Goal: Information Seeking & Learning: Learn about a topic

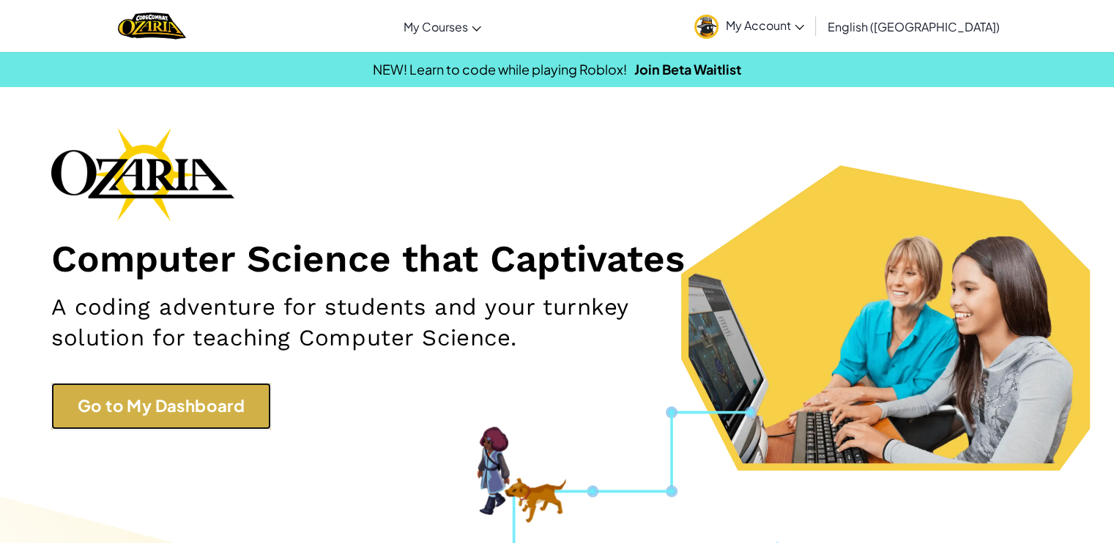
click at [220, 426] on link "Go to My Dashboard" at bounding box center [161, 406] width 220 height 46
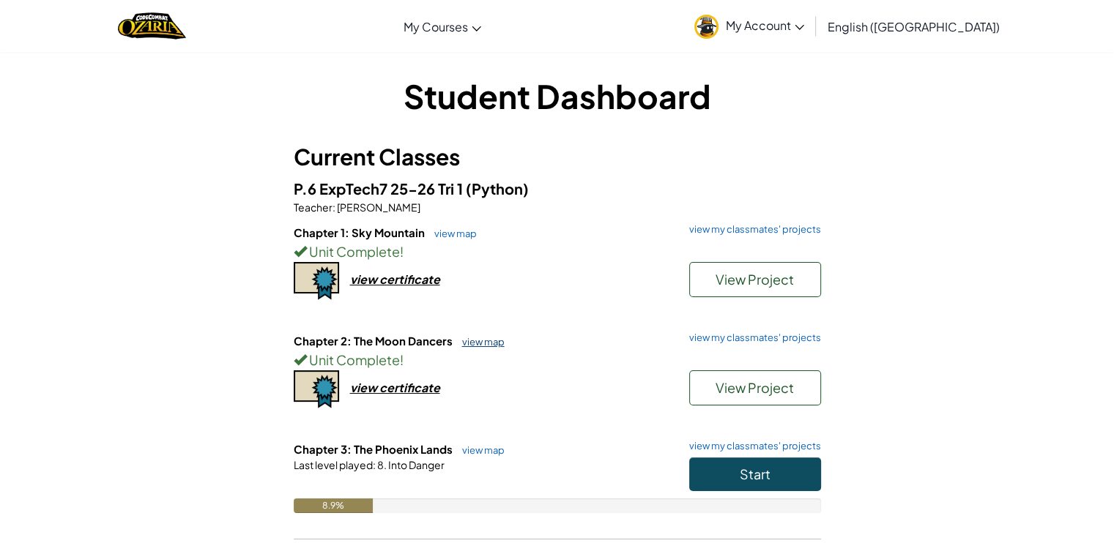
click at [472, 342] on link "view map" at bounding box center [480, 342] width 50 height 12
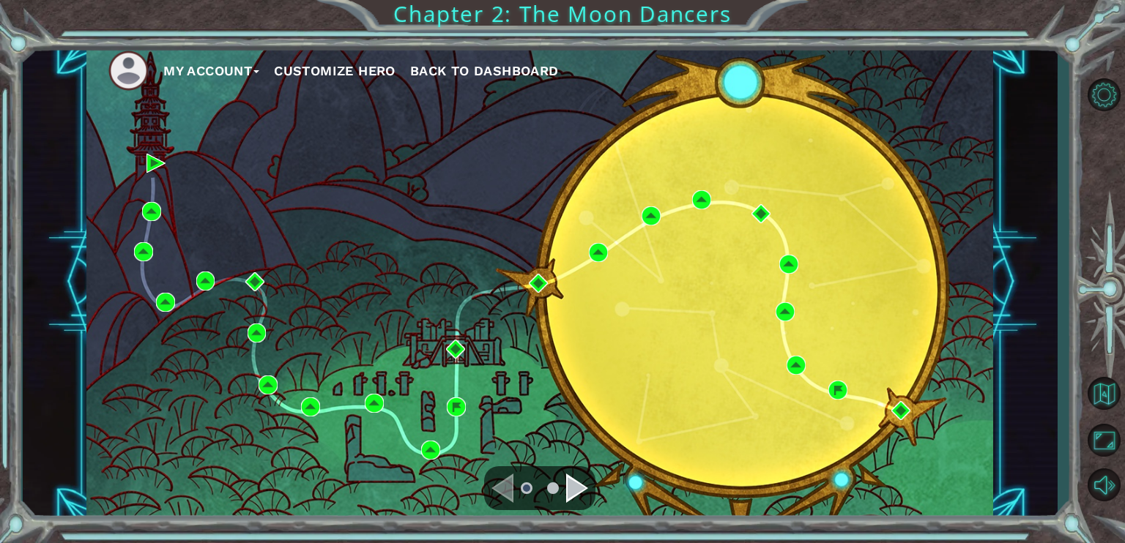
click at [500, 415] on div "My Account Customize Hero Back to Dashboard" at bounding box center [539, 282] width 907 height 478
drag, startPoint x: 548, startPoint y: 478, endPoint x: 569, endPoint y: 477, distance: 20.5
click at [551, 478] on ul at bounding box center [539, 488] width 53 height 29
click at [576, 484] on div "Navigate to the next page" at bounding box center [577, 488] width 22 height 29
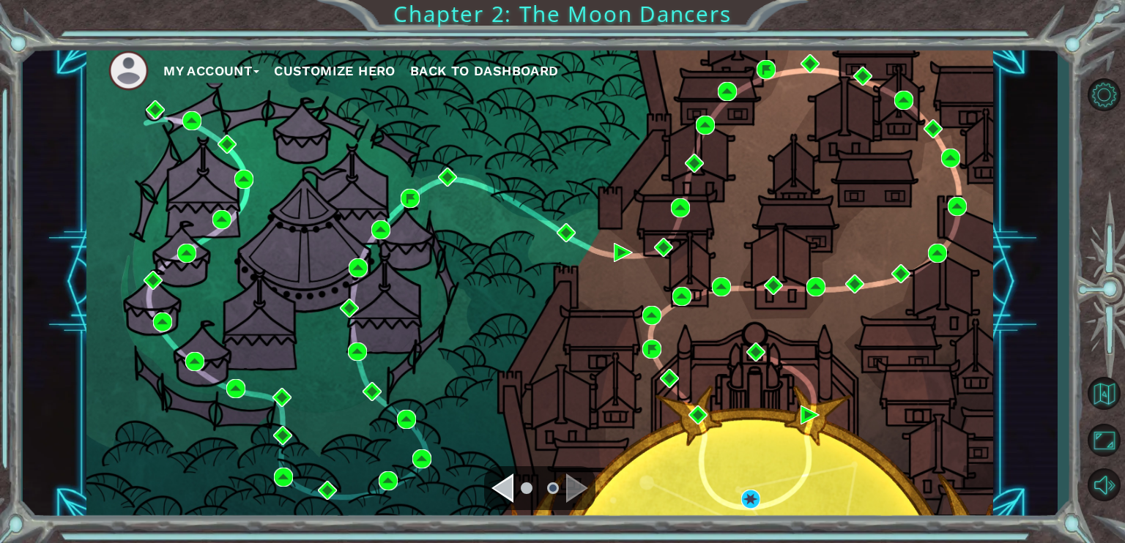
click at [205, 119] on div "My Account Customize Hero Back to Dashboard" at bounding box center [539, 282] width 907 height 478
click at [196, 119] on img at bounding box center [191, 120] width 19 height 19
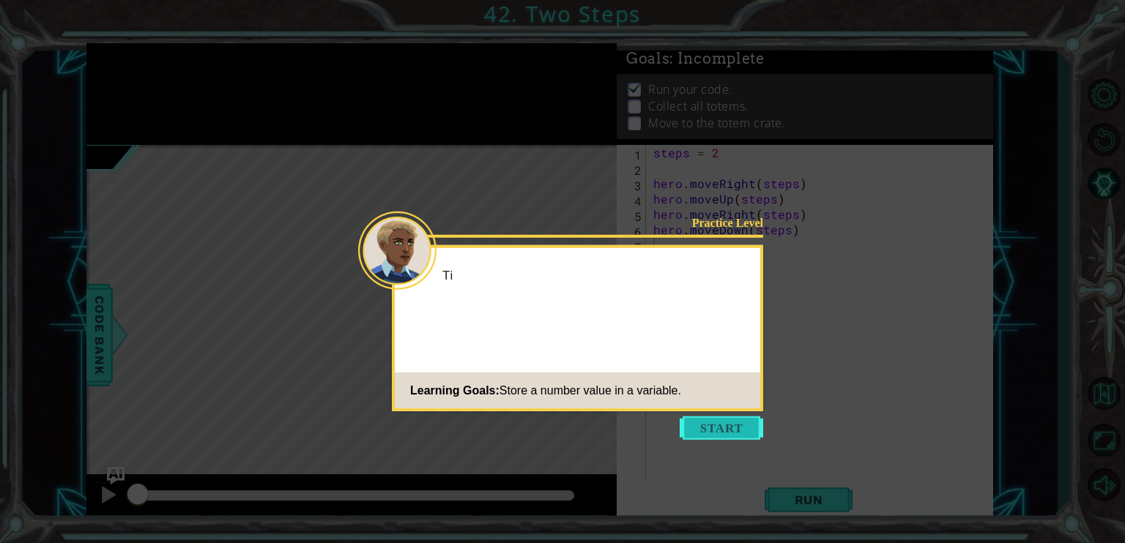
click at [693, 432] on button "Start" at bounding box center [721, 428] width 83 height 23
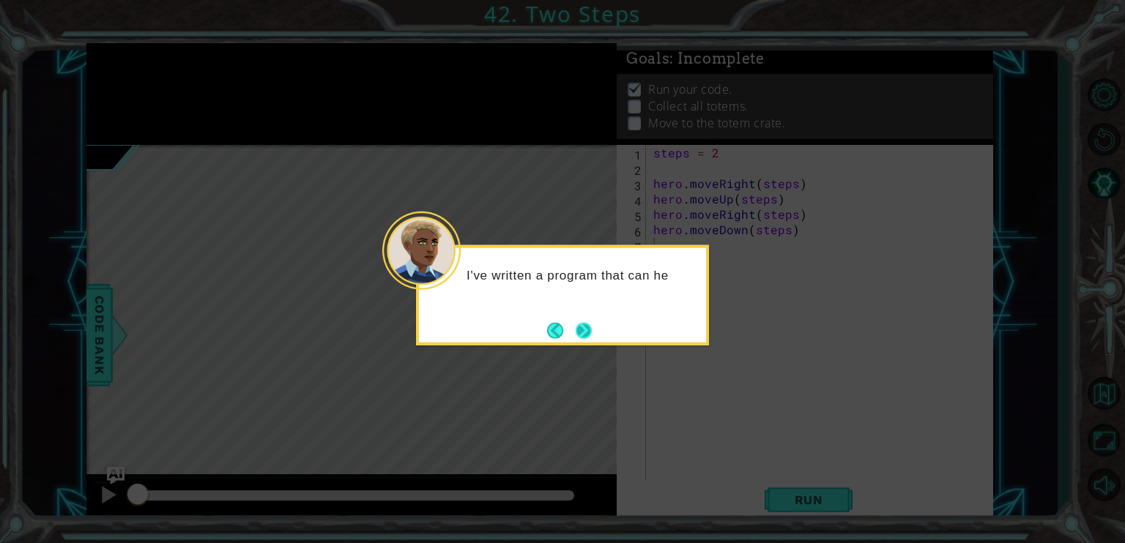
click at [580, 340] on button "Next" at bounding box center [583, 330] width 25 height 25
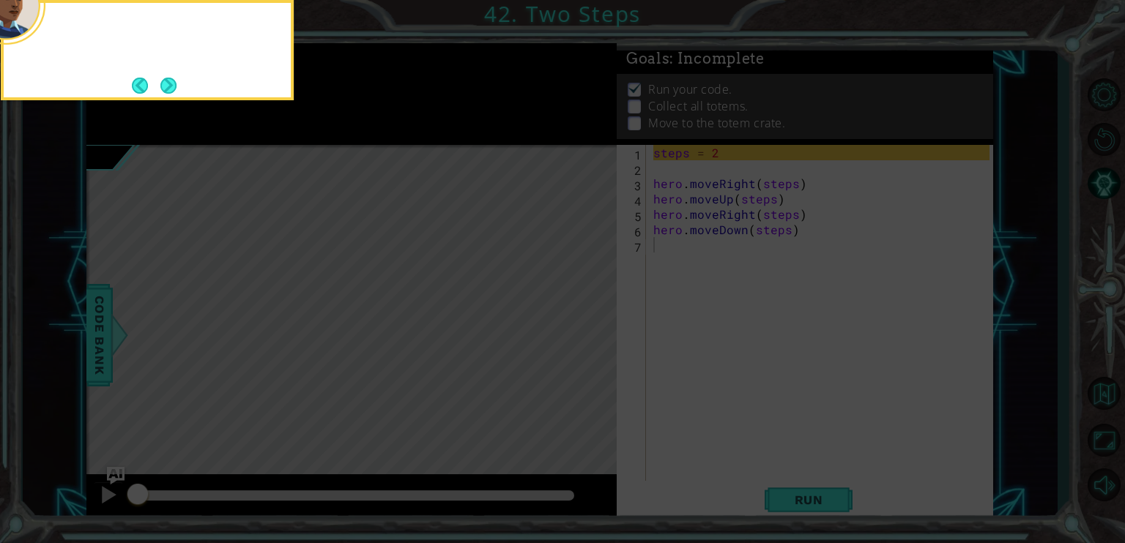
click at [580, 340] on icon at bounding box center [562, 271] width 1125 height 543
drag, startPoint x: 170, startPoint y: 83, endPoint x: 152, endPoint y: 107, distance: 29.9
click at [164, 90] on button "Next" at bounding box center [168, 86] width 22 height 22
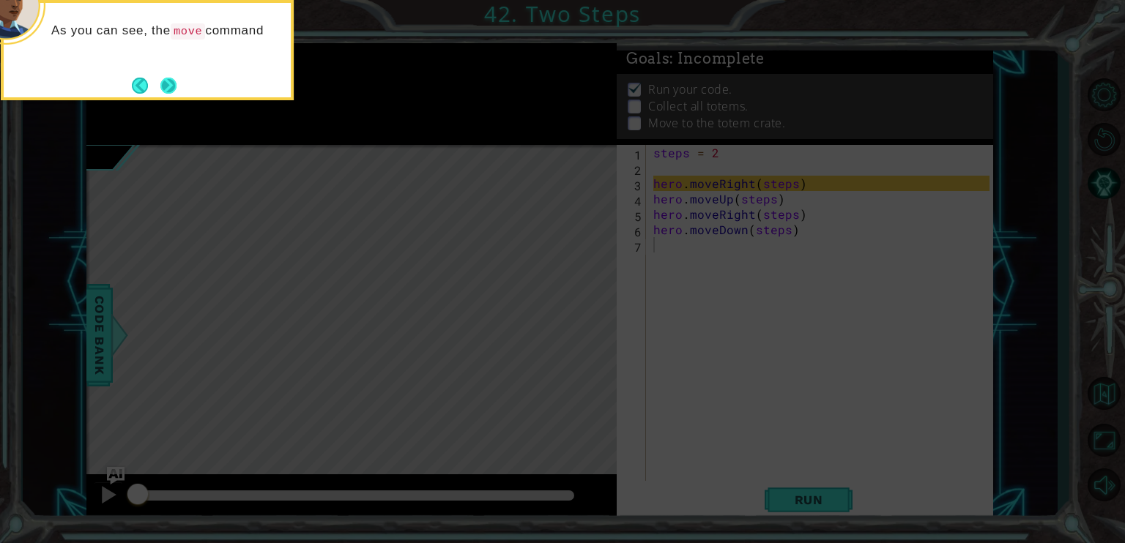
drag, startPoint x: 173, startPoint y: 70, endPoint x: 167, endPoint y: 76, distance: 8.8
click at [170, 73] on div "As you can see, the move command" at bounding box center [147, 50] width 293 height 100
click at [149, 92] on button "Back" at bounding box center [146, 86] width 29 height 16
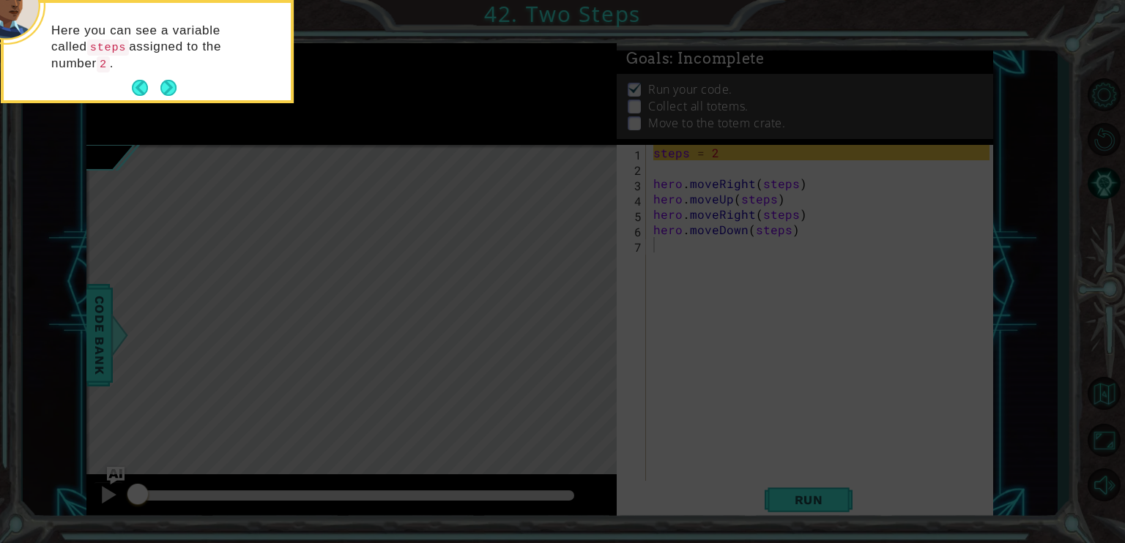
click at [149, 92] on button "Back" at bounding box center [146, 88] width 29 height 16
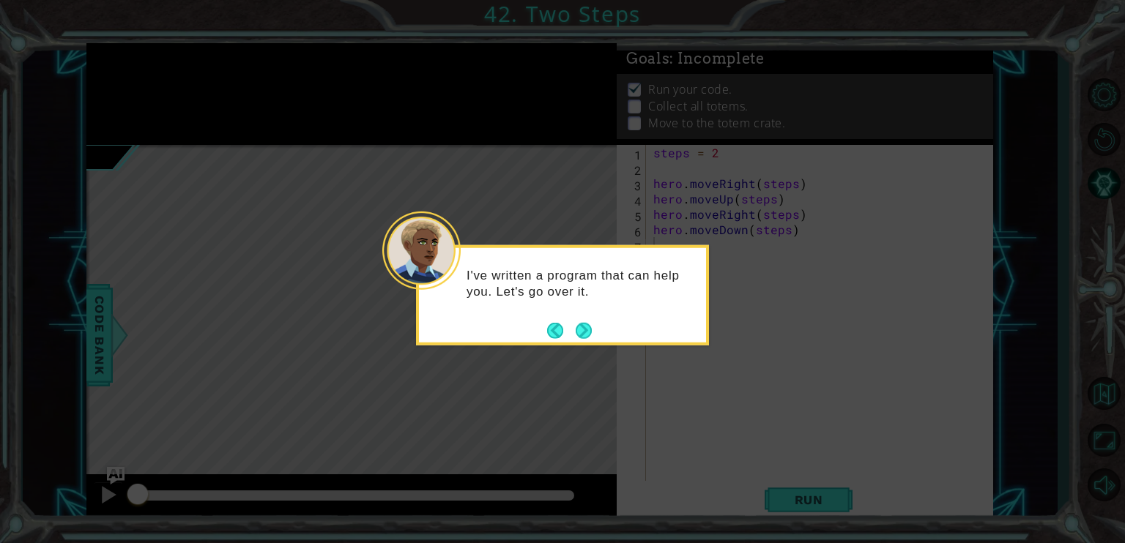
drag, startPoint x: 149, startPoint y: 92, endPoint x: 246, endPoint y: 210, distance: 152.9
click at [156, 114] on icon at bounding box center [562, 271] width 1125 height 543
click at [584, 333] on button "Next" at bounding box center [583, 330] width 27 height 27
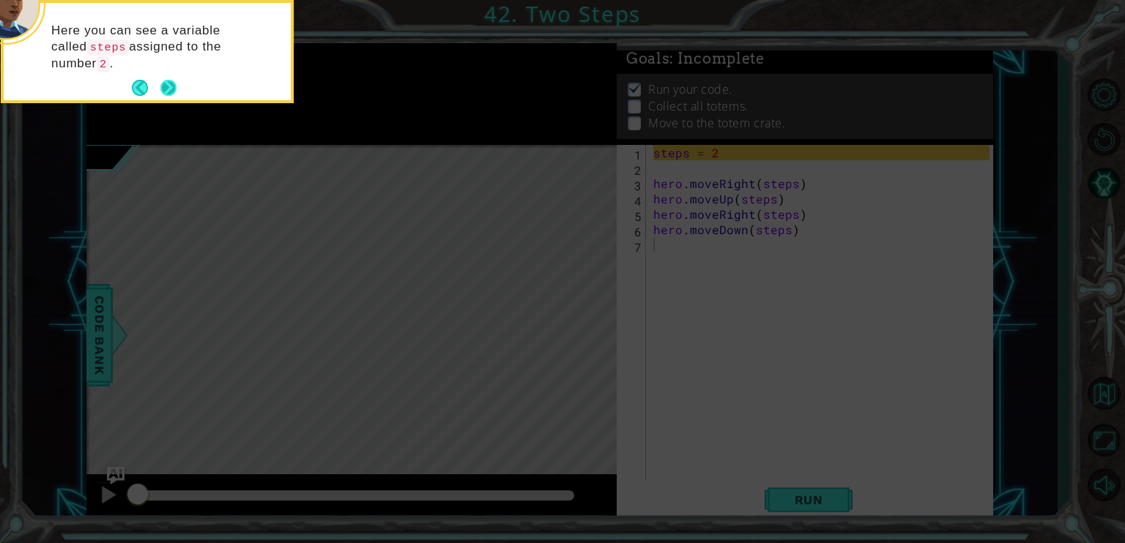
click at [163, 93] on button "Next" at bounding box center [168, 88] width 17 height 17
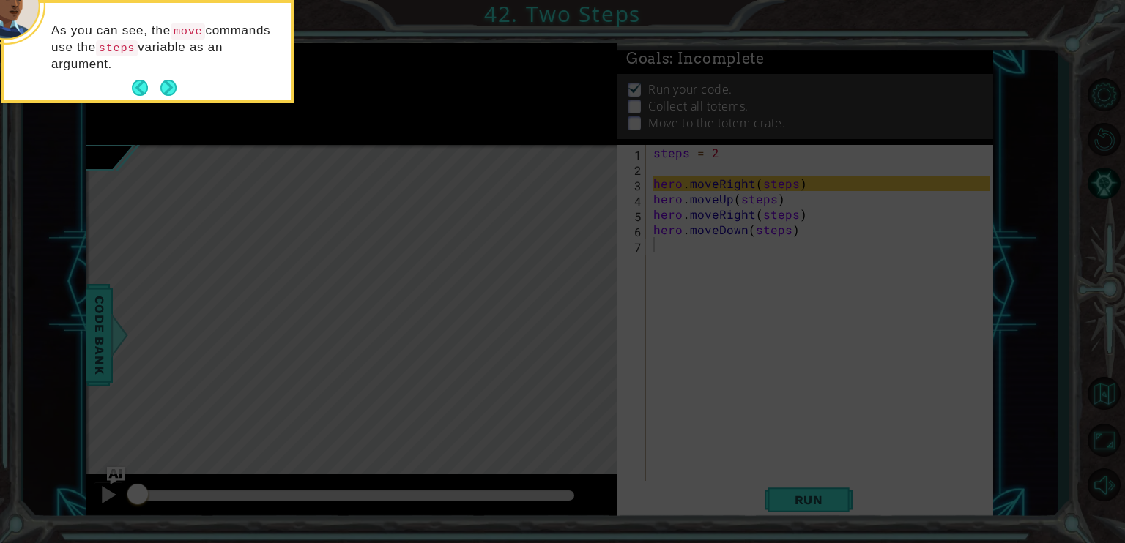
click at [163, 93] on button "Next" at bounding box center [168, 88] width 17 height 17
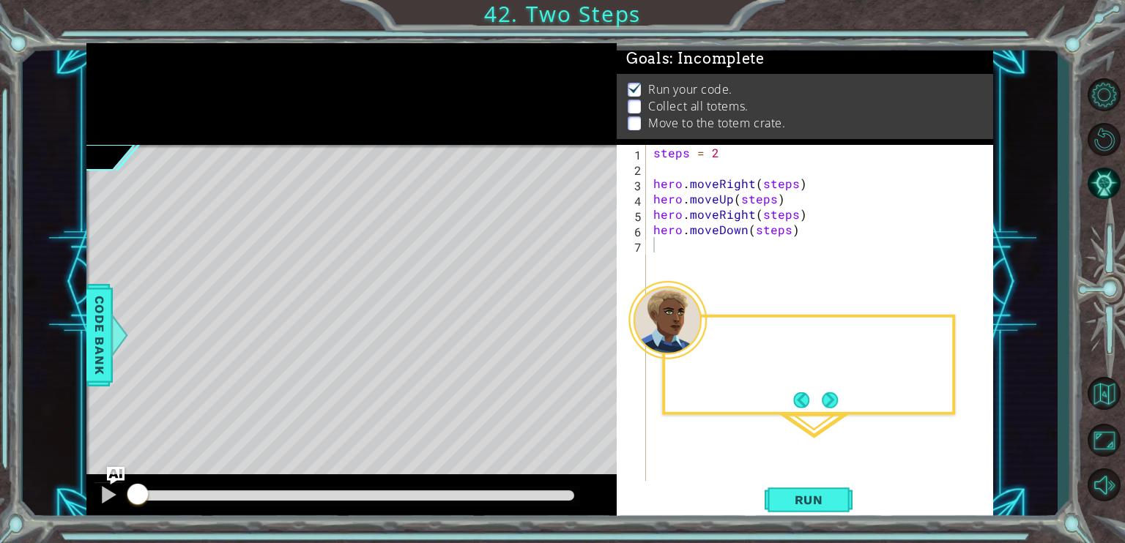
click at [163, 93] on div at bounding box center [351, 94] width 530 height 102
click at [767, 498] on button "Run" at bounding box center [808, 499] width 88 height 37
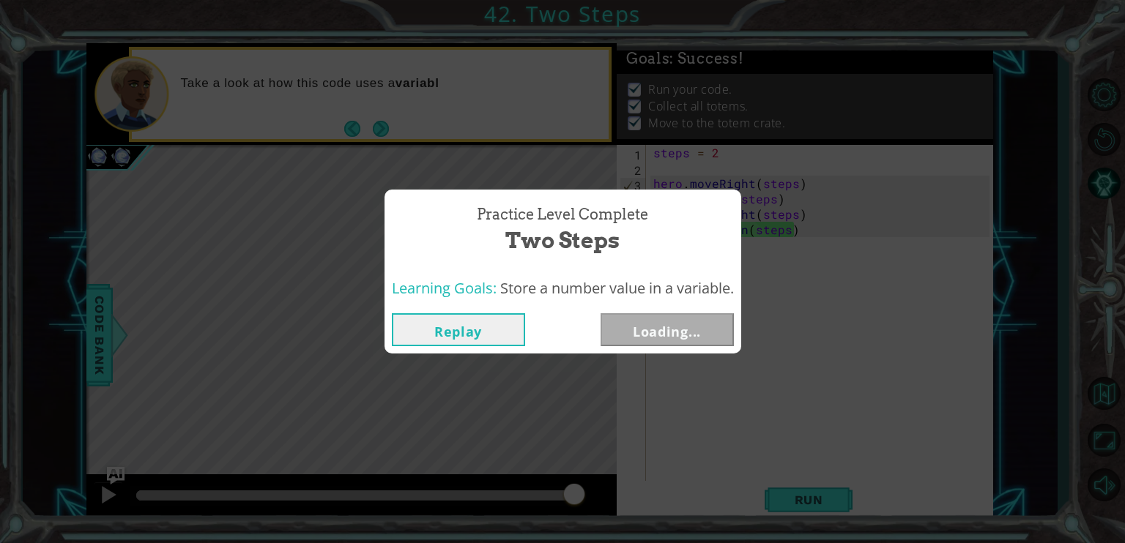
drag, startPoint x: 193, startPoint y: 494, endPoint x: 1098, endPoint y: 464, distance: 905.6
click at [1098, 464] on body "1 ההההההההההההההההההההההההההההההההההההההההההההההההההההההההההההההההההההההההההההה…" at bounding box center [562, 271] width 1125 height 543
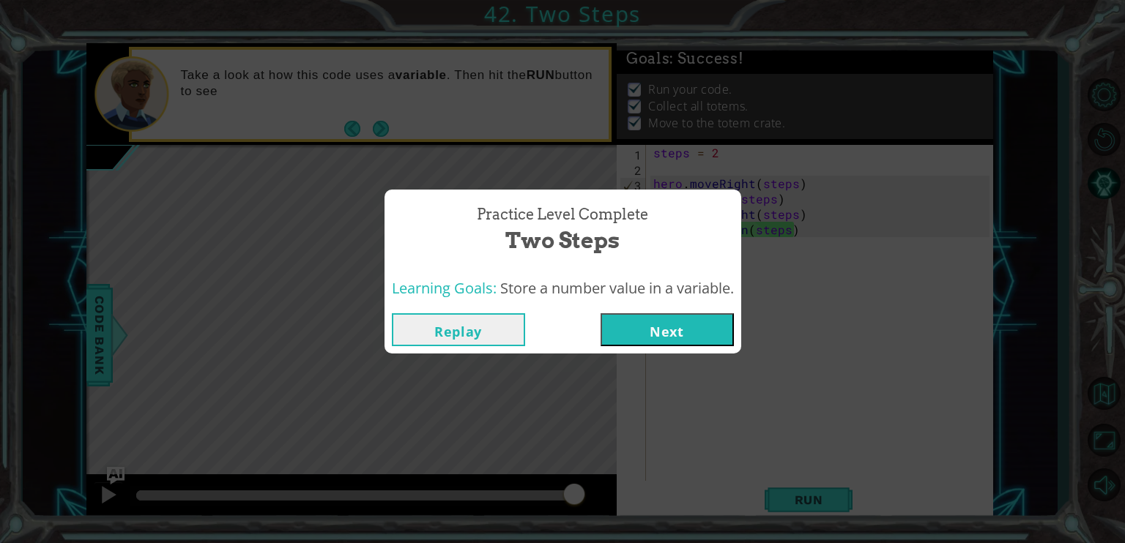
click at [710, 348] on div "Replay Next" at bounding box center [562, 330] width 357 height 48
click at [703, 341] on button "Next" at bounding box center [666, 329] width 133 height 33
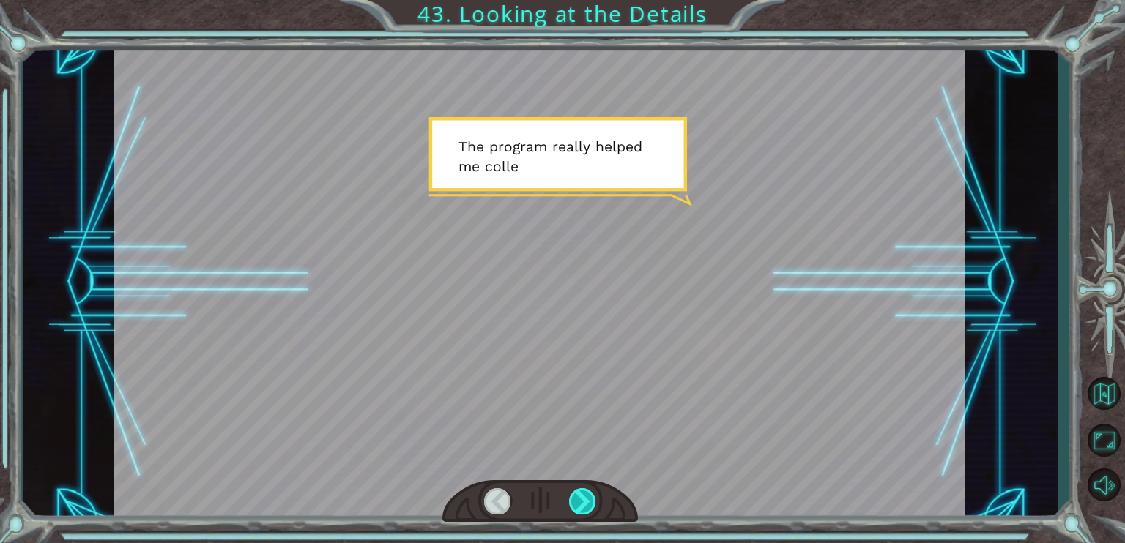
click at [587, 492] on div at bounding box center [582, 501] width 27 height 26
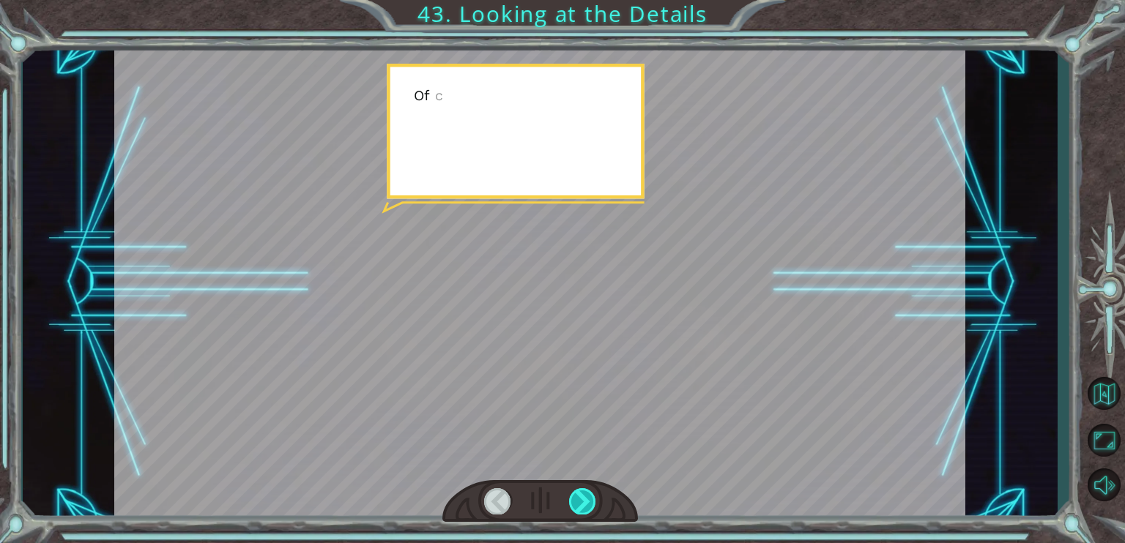
click at [587, 493] on div at bounding box center [582, 501] width 27 height 26
click at [586, 494] on div at bounding box center [582, 501] width 27 height 26
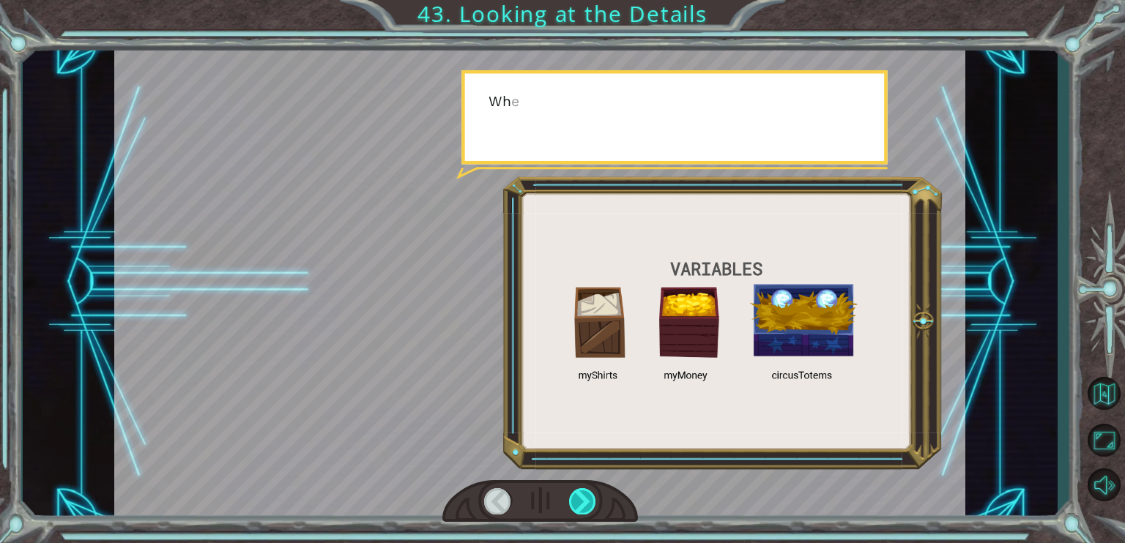
click at [586, 494] on div at bounding box center [582, 501] width 27 height 26
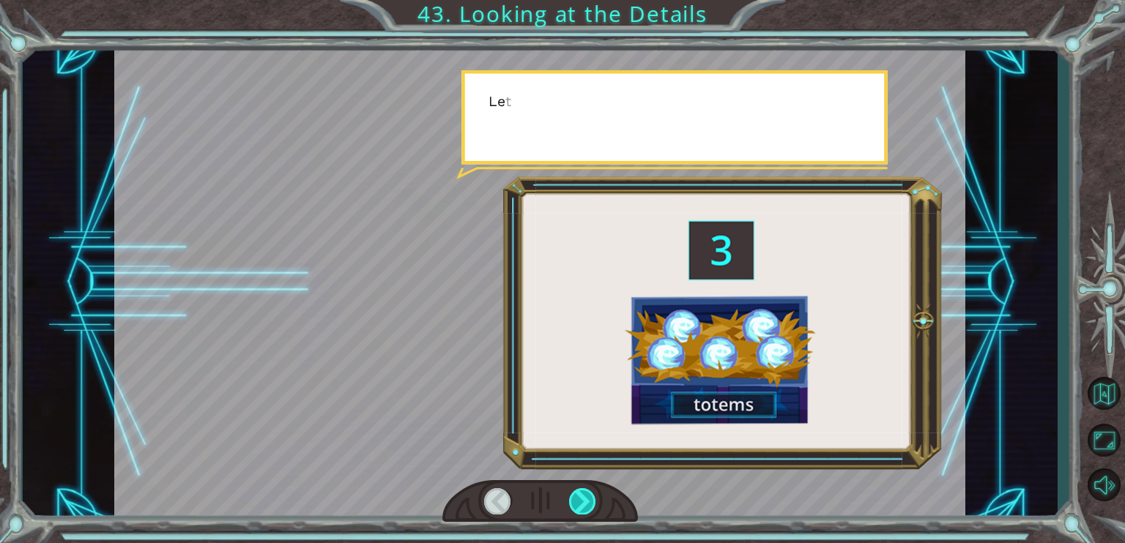
click at [586, 494] on div at bounding box center [582, 501] width 27 height 26
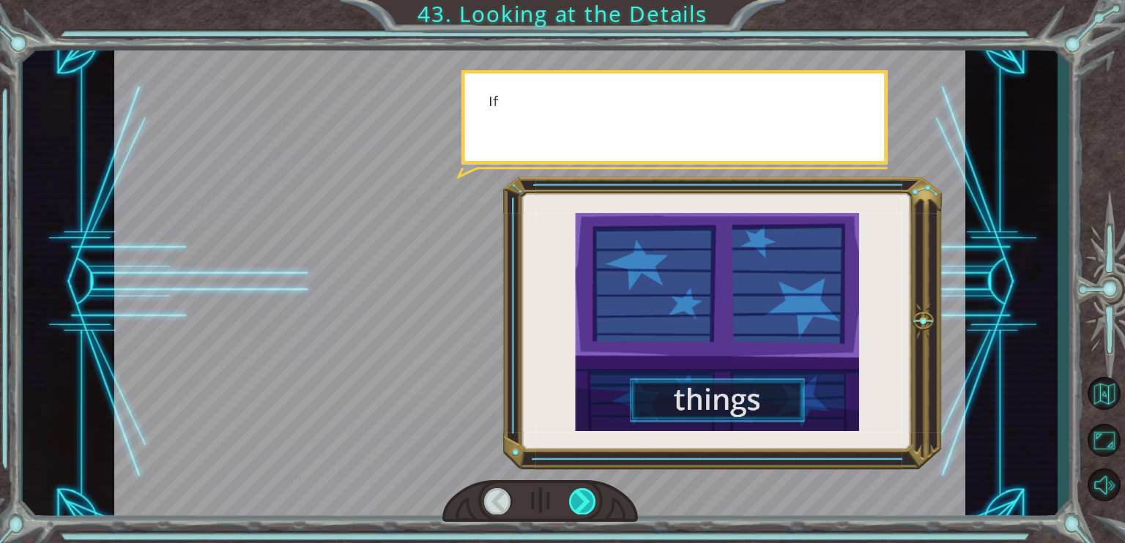
click at [586, 494] on div at bounding box center [582, 501] width 27 height 26
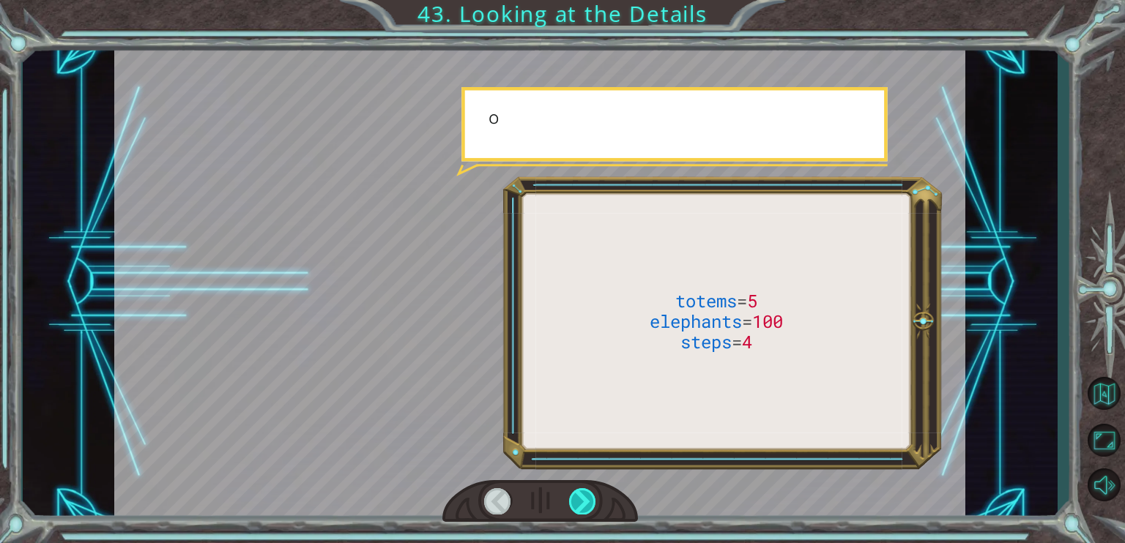
click at [586, 494] on div at bounding box center [582, 501] width 27 height 26
click at [586, 493] on div at bounding box center [582, 501] width 27 height 26
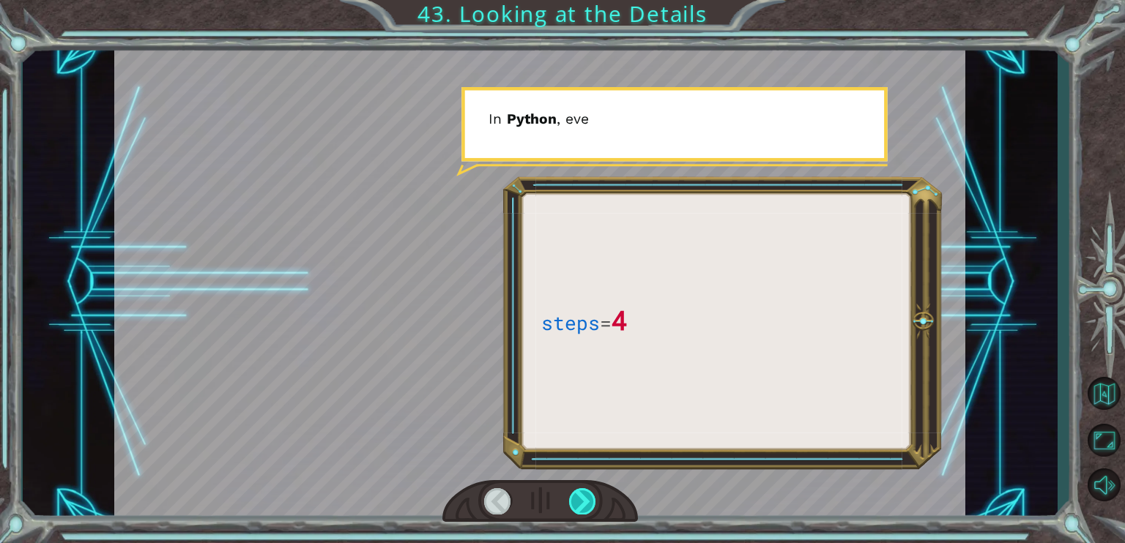
click at [586, 493] on div at bounding box center [582, 501] width 27 height 26
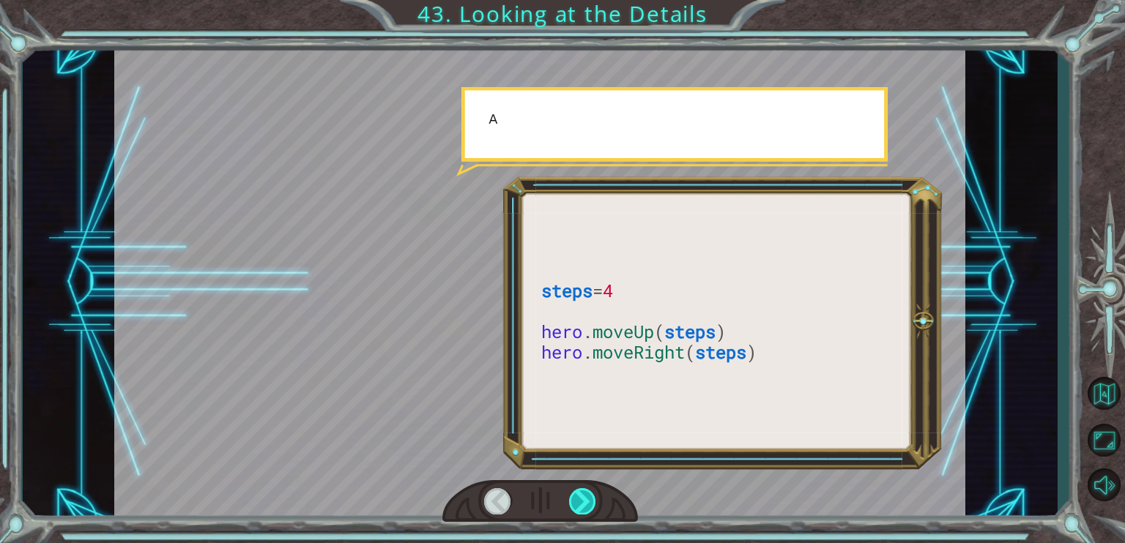
click at [586, 493] on div at bounding box center [582, 501] width 27 height 26
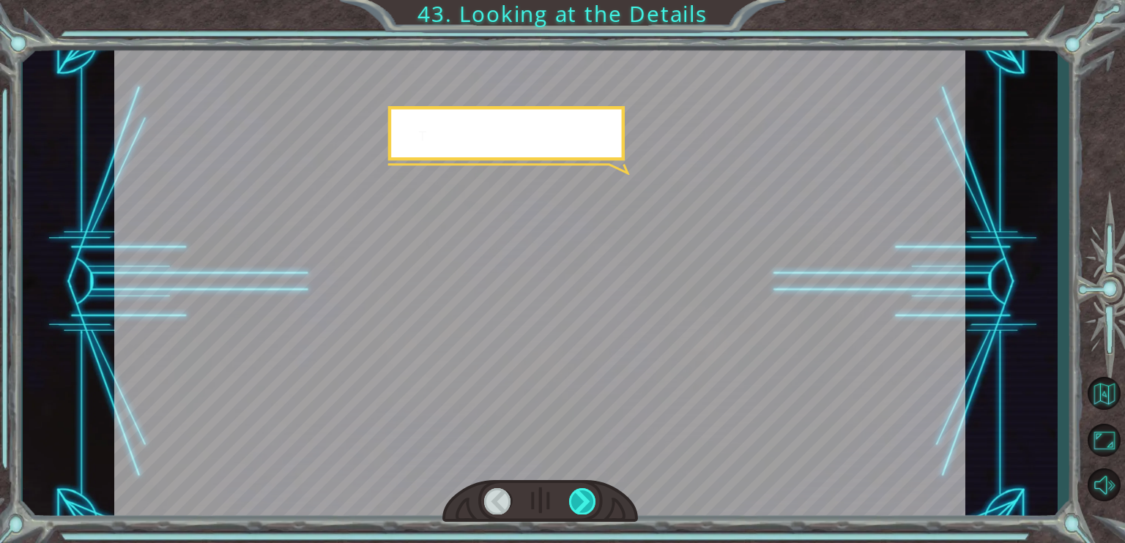
click at [586, 493] on div at bounding box center [582, 501] width 27 height 26
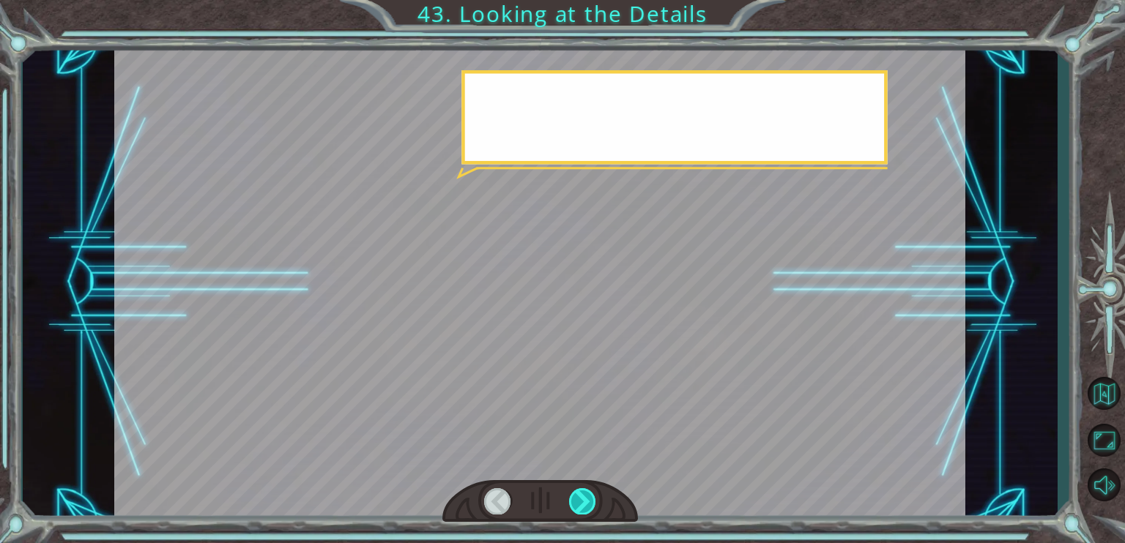
click at [586, 493] on div at bounding box center [582, 501] width 27 height 26
click at [586, 494] on div at bounding box center [582, 501] width 27 height 26
click at [585, 494] on div at bounding box center [582, 501] width 27 height 26
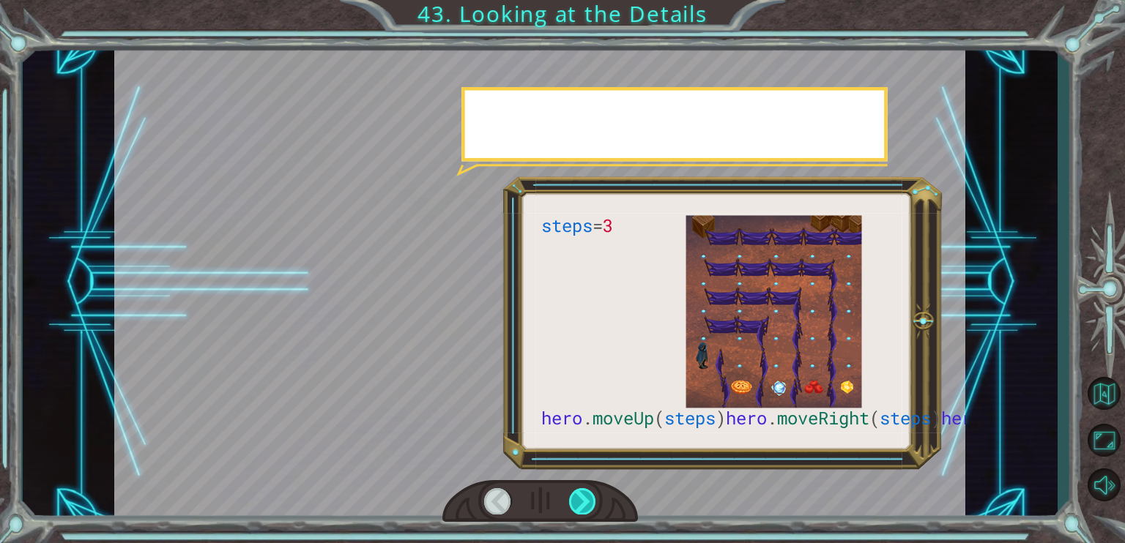
click at [585, 494] on div at bounding box center [582, 501] width 27 height 26
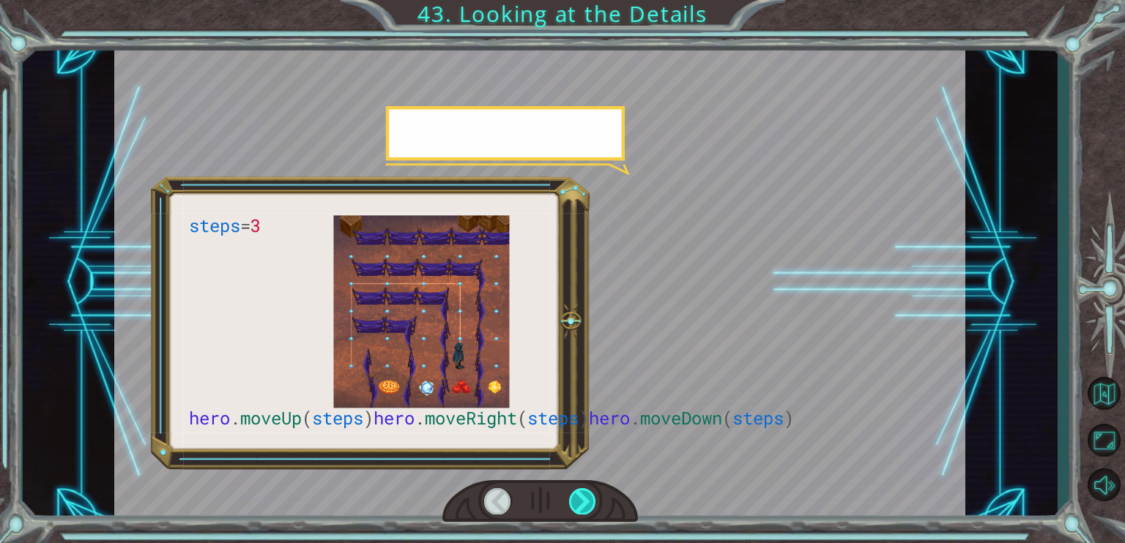
click at [585, 494] on div at bounding box center [582, 501] width 27 height 26
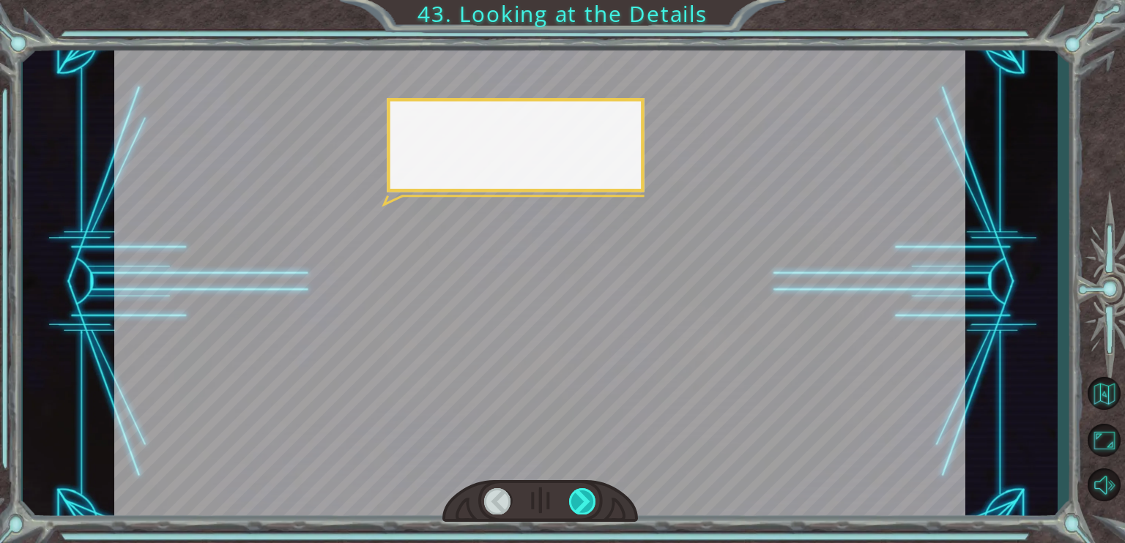
click at [584, 494] on div at bounding box center [582, 501] width 27 height 26
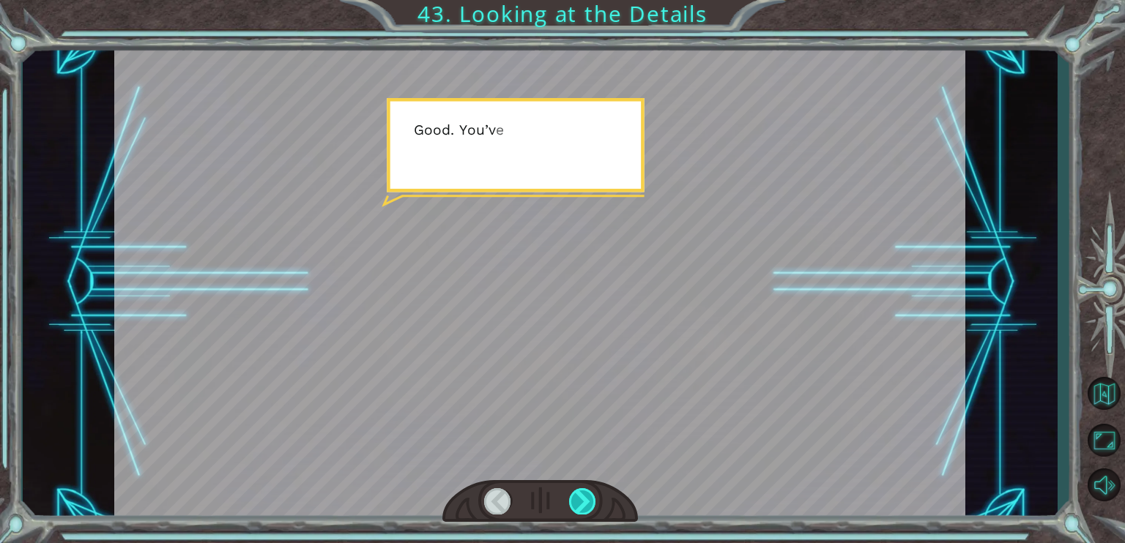
click at [584, 494] on div at bounding box center [582, 501] width 27 height 26
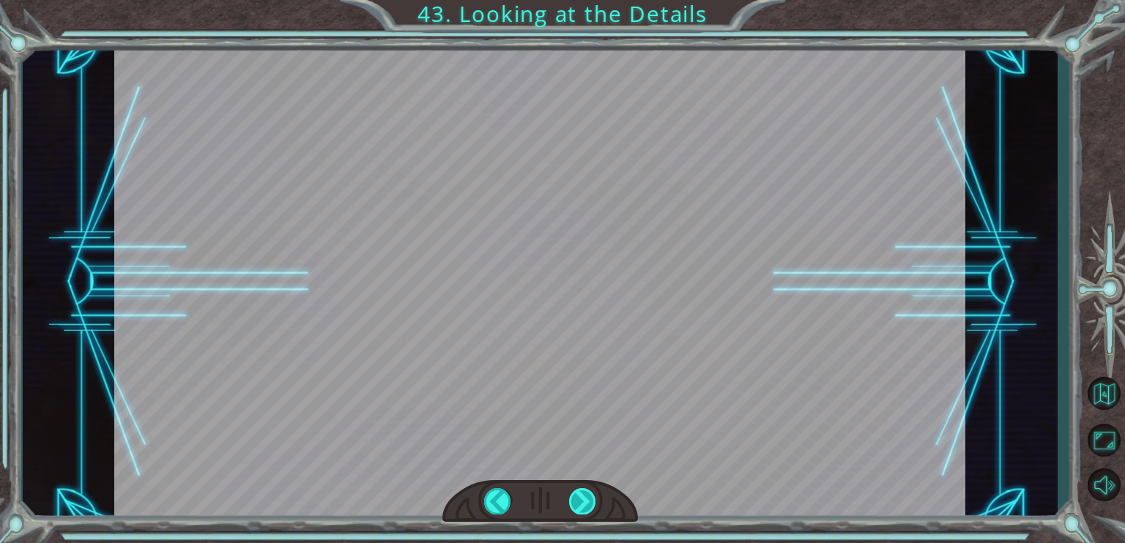
click at [582, 495] on div at bounding box center [582, 501] width 27 height 26
click at [582, 0] on div "steps = 3 hero . moveUp ( steps ) hero . moveRight ( steps ) hero . moveDown ( …" at bounding box center [562, 0] width 1125 height 0
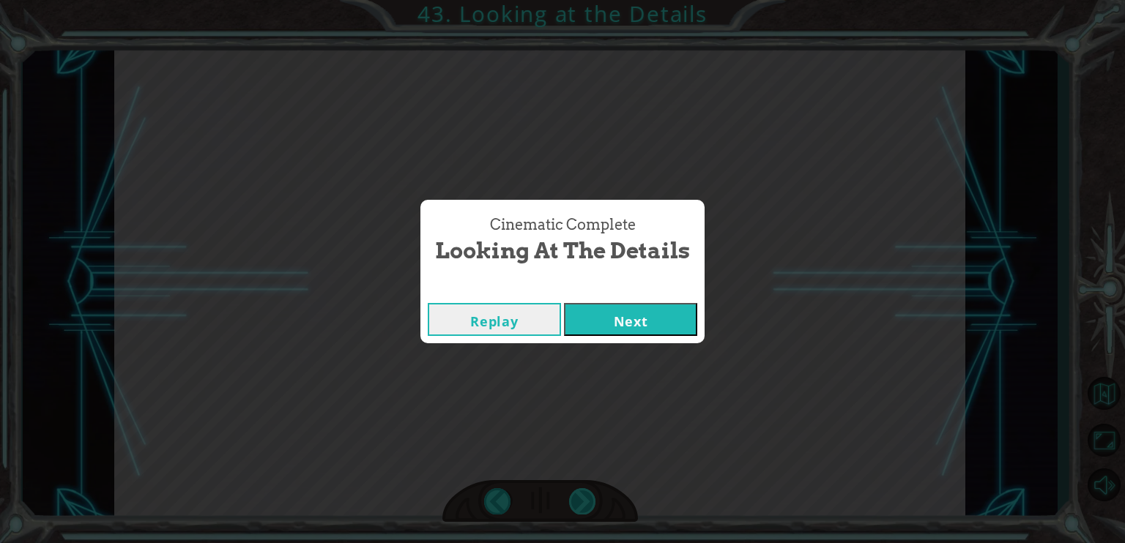
click at [582, 495] on div "Cinematic Complete Looking at the Details Replay Next" at bounding box center [562, 271] width 1125 height 543
drag, startPoint x: 619, startPoint y: 310, endPoint x: 612, endPoint y: 315, distance: 8.9
click at [618, 311] on button "Next" at bounding box center [630, 319] width 133 height 33
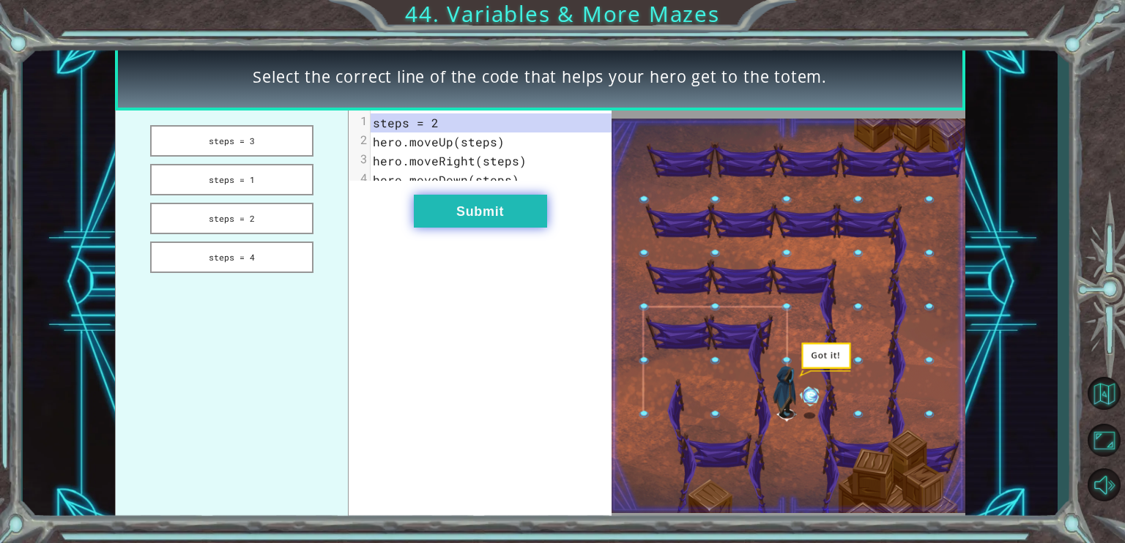
click at [457, 228] on button "Submit" at bounding box center [480, 211] width 133 height 33
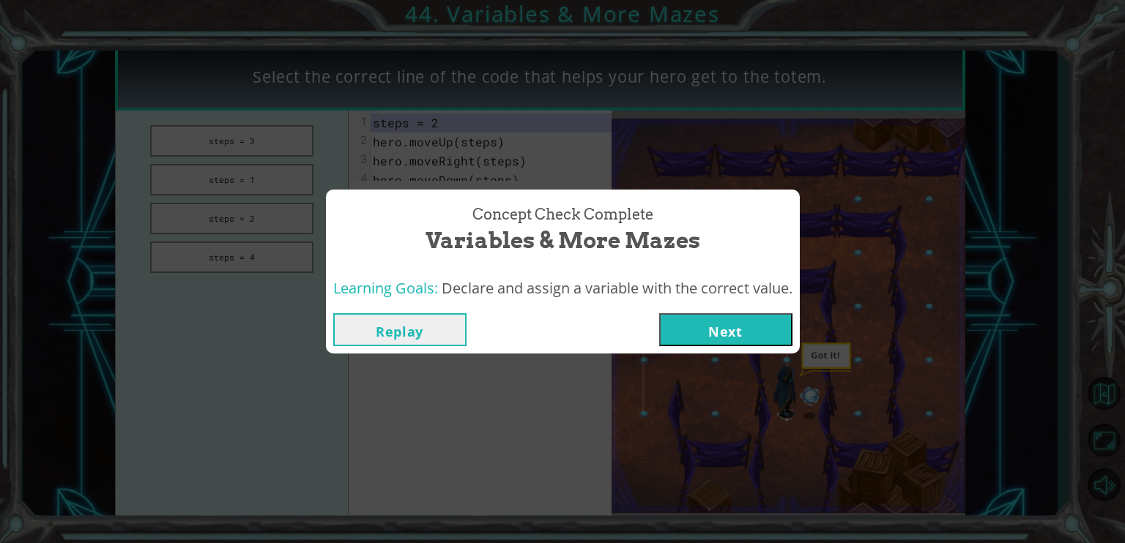
click at [732, 322] on button "Next" at bounding box center [725, 329] width 133 height 33
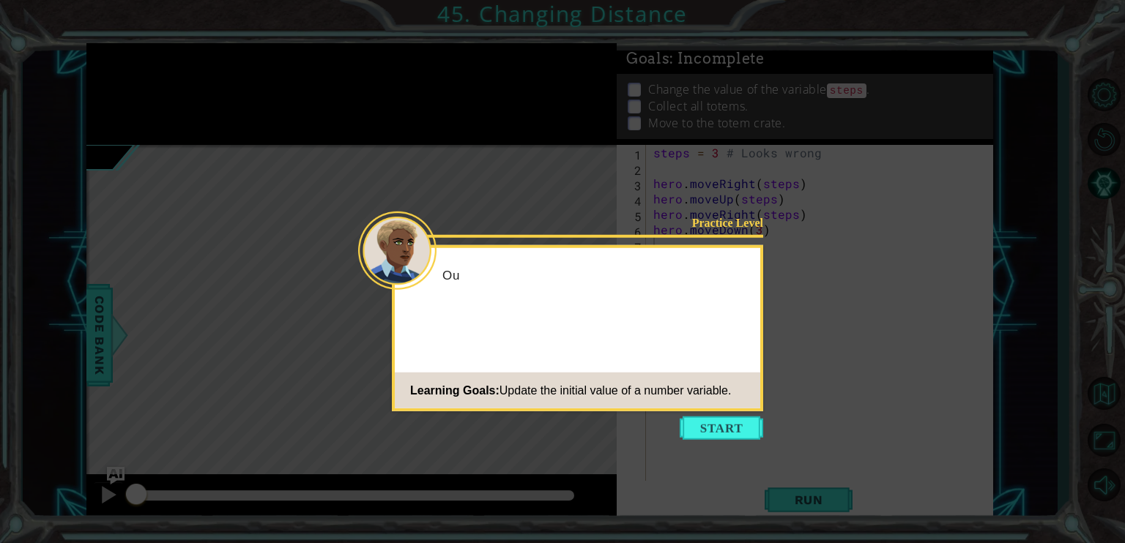
click at [698, 412] on icon at bounding box center [562, 271] width 1125 height 543
click at [697, 417] on button "Start" at bounding box center [721, 428] width 83 height 23
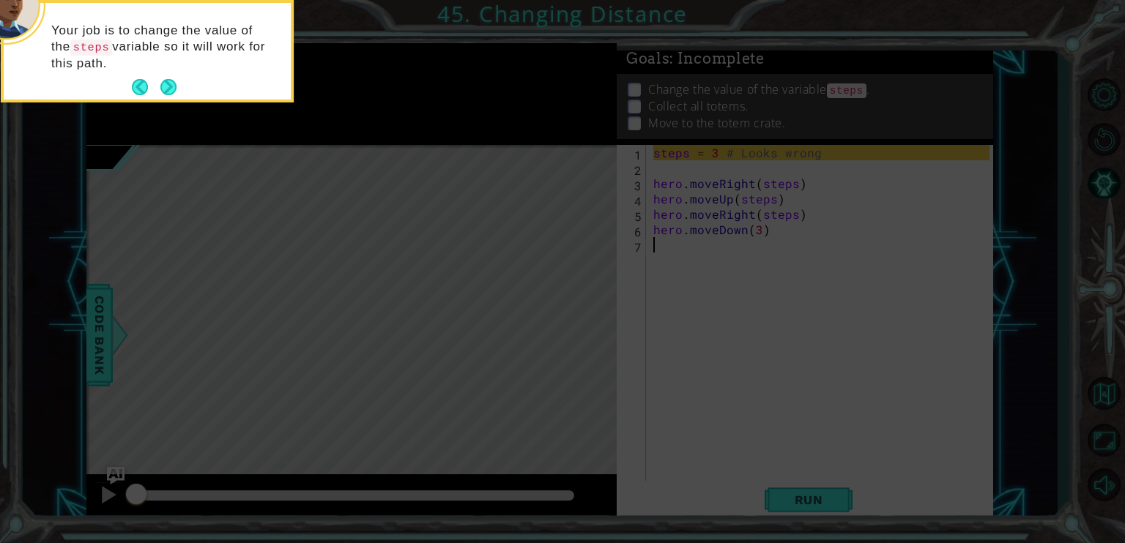
click at [164, 86] on button "Next" at bounding box center [168, 88] width 26 height 26
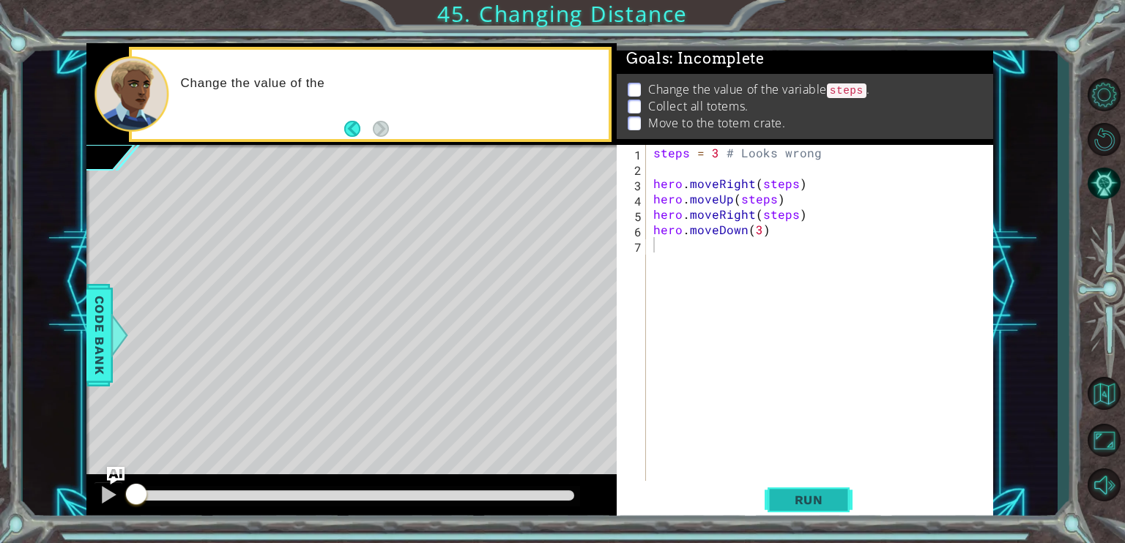
drag, startPoint x: 797, startPoint y: 502, endPoint x: 784, endPoint y: 494, distance: 14.4
click at [797, 499] on span "Run" at bounding box center [809, 500] width 58 height 15
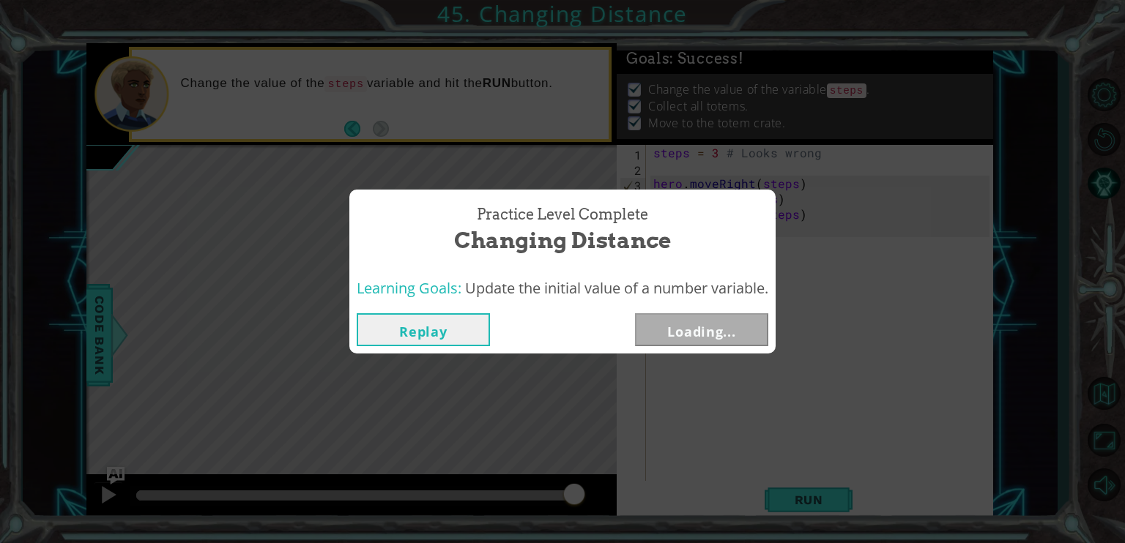
drag, startPoint x: 173, startPoint y: 488, endPoint x: 870, endPoint y: 391, distance: 703.9
click at [896, 431] on body "1 ההההההההההההההההההההההההההההההההההההההההההההההההההההההההההההההההההההההההההההה…" at bounding box center [562, 271] width 1125 height 543
click at [749, 334] on button "Next" at bounding box center [701, 329] width 133 height 33
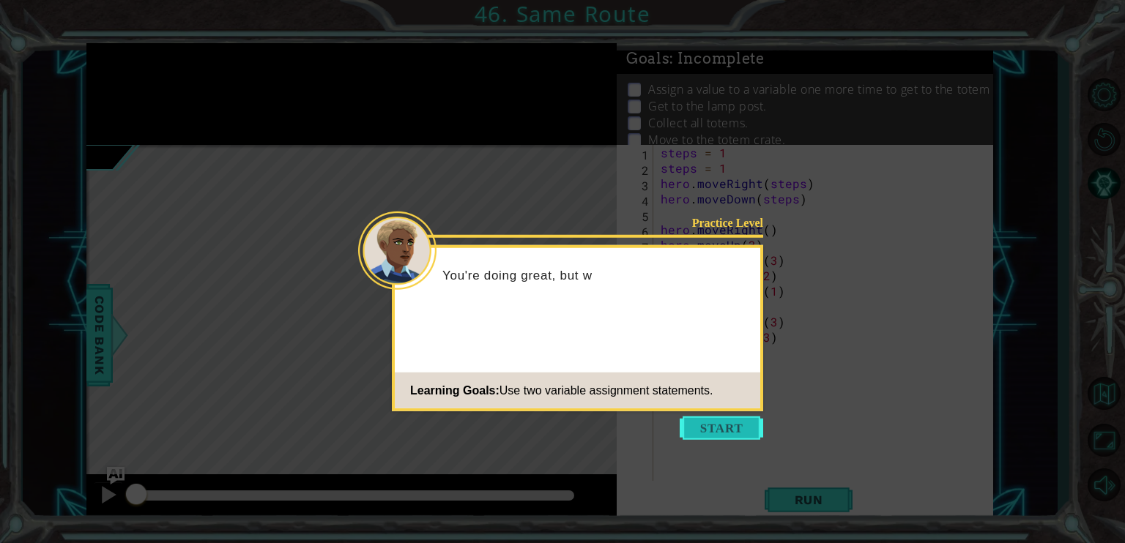
click at [702, 425] on button "Start" at bounding box center [721, 428] width 83 height 23
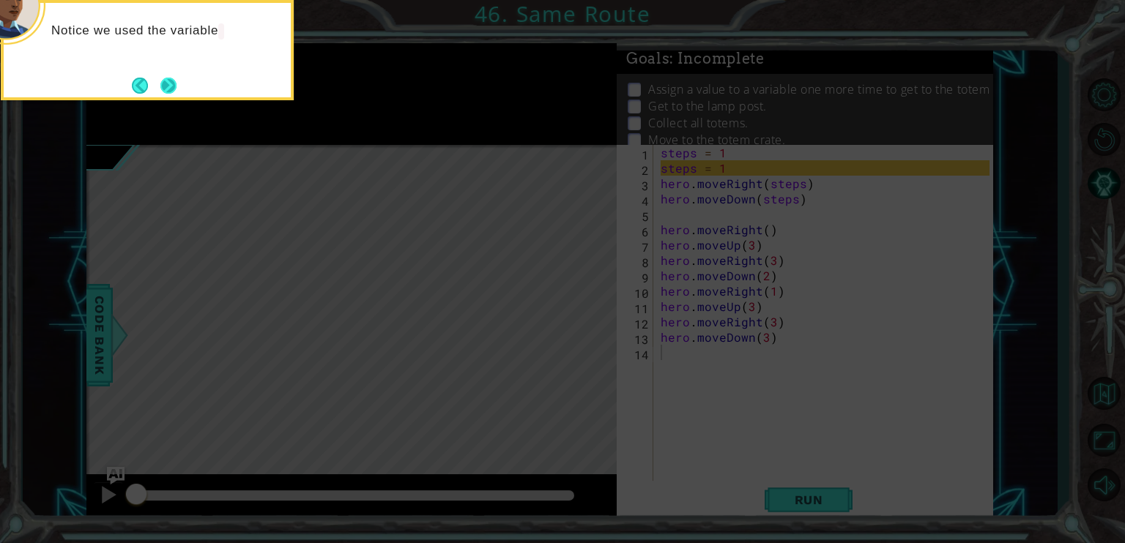
click at [160, 84] on button "Next" at bounding box center [168, 85] width 19 height 19
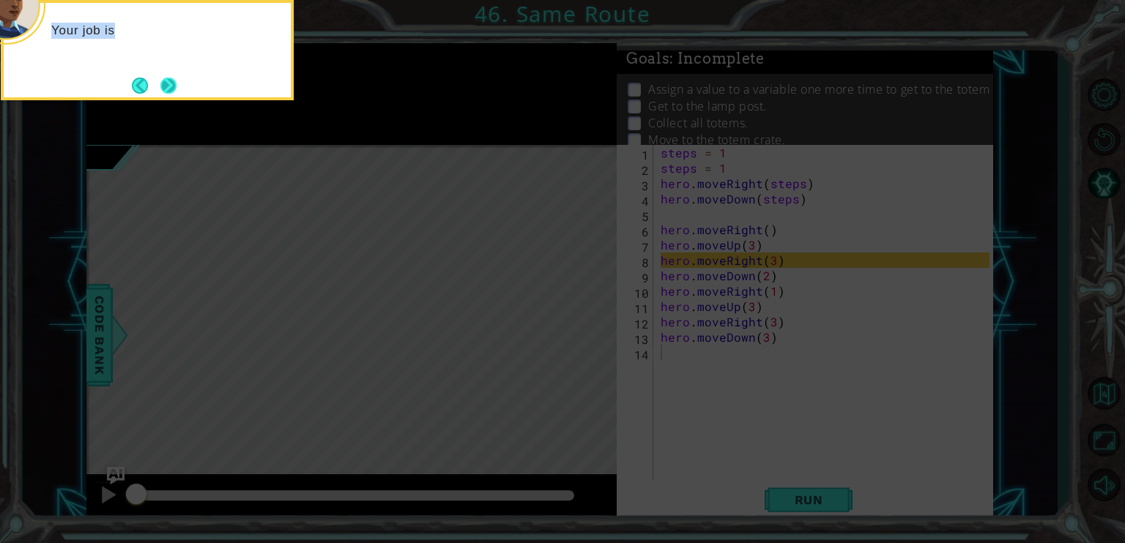
click at [162, 75] on div "Your job is" at bounding box center [147, 50] width 293 height 100
click at [162, 77] on button "Next" at bounding box center [169, 86] width 18 height 18
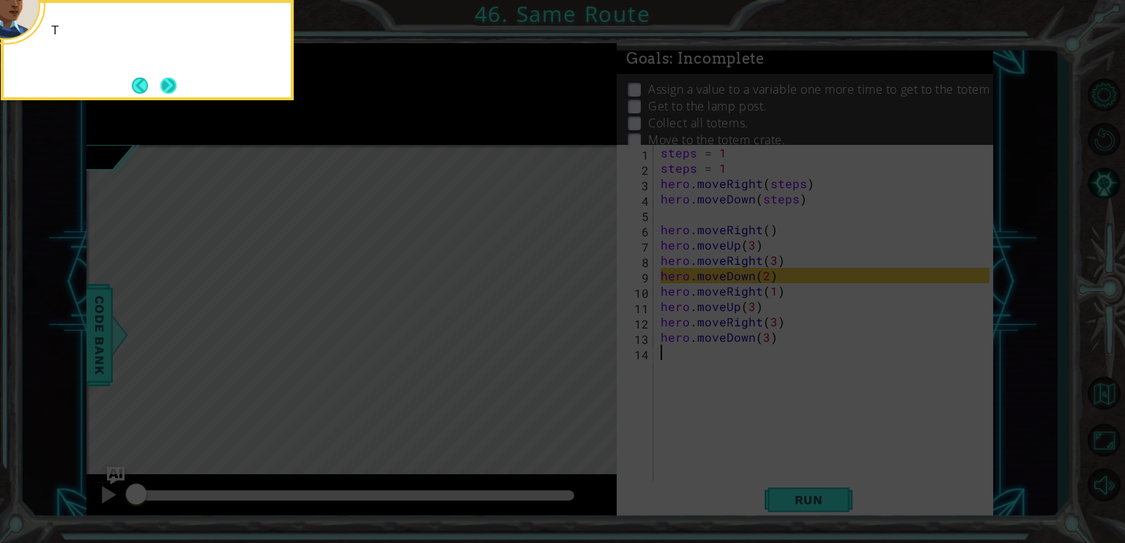
click at [165, 88] on button "Next" at bounding box center [169, 86] width 18 height 18
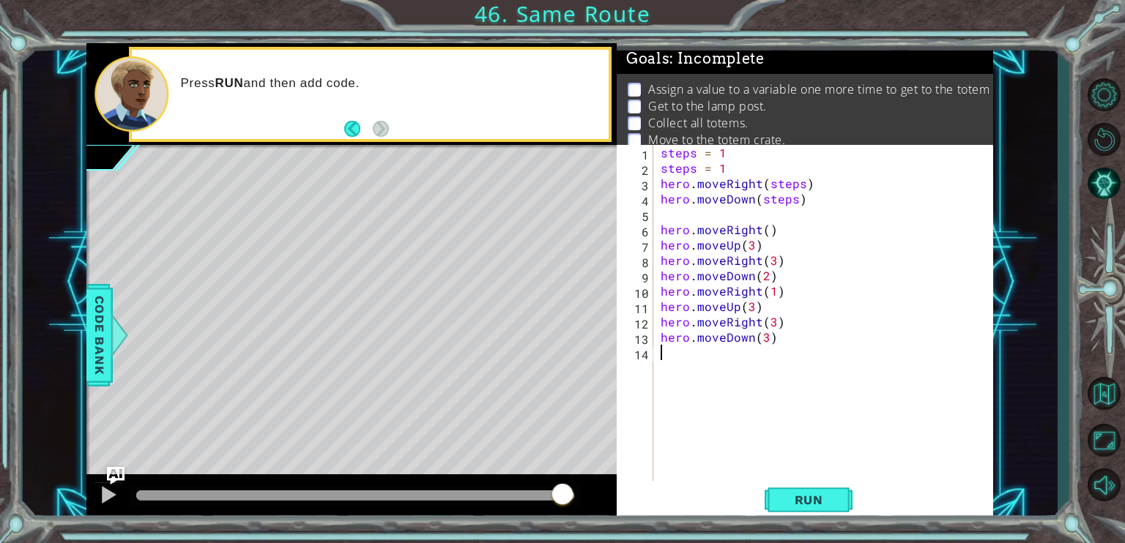
click at [603, 461] on div "methods hero use(thing) moveUp(steps) moveDown(steps) moveLeft(steps) moveRight…" at bounding box center [539, 282] width 907 height 478
click at [813, 505] on span "Run" at bounding box center [809, 500] width 58 height 15
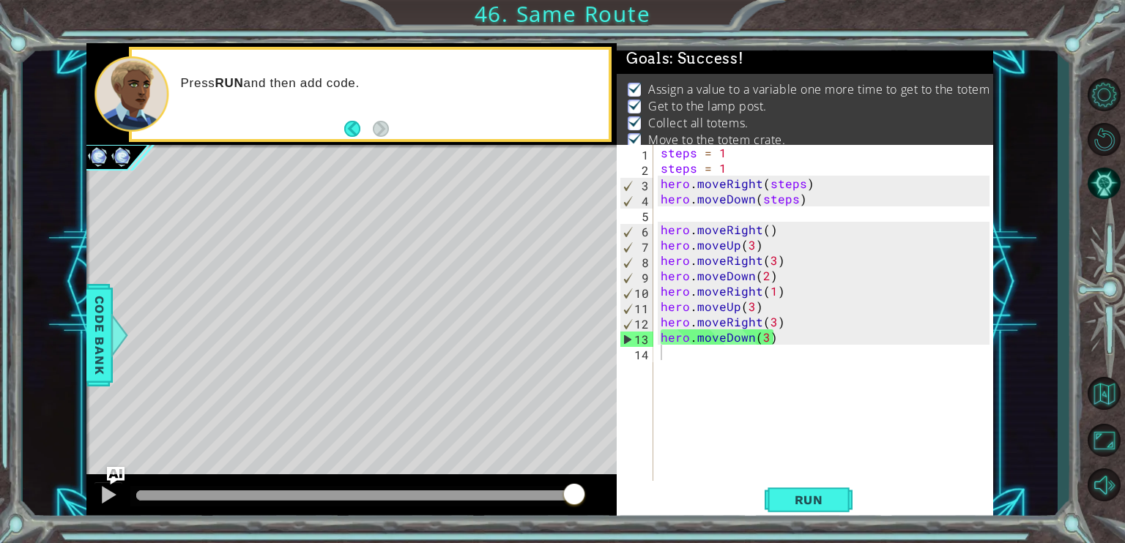
drag, startPoint x: 144, startPoint y: 491, endPoint x: 627, endPoint y: 430, distance: 487.1
click at [621, 435] on body "1 ההההההההההההההההההההההההההההההההההההההההההההההההההההההההההההההההההההההההההההה…" at bounding box center [562, 271] width 1125 height 543
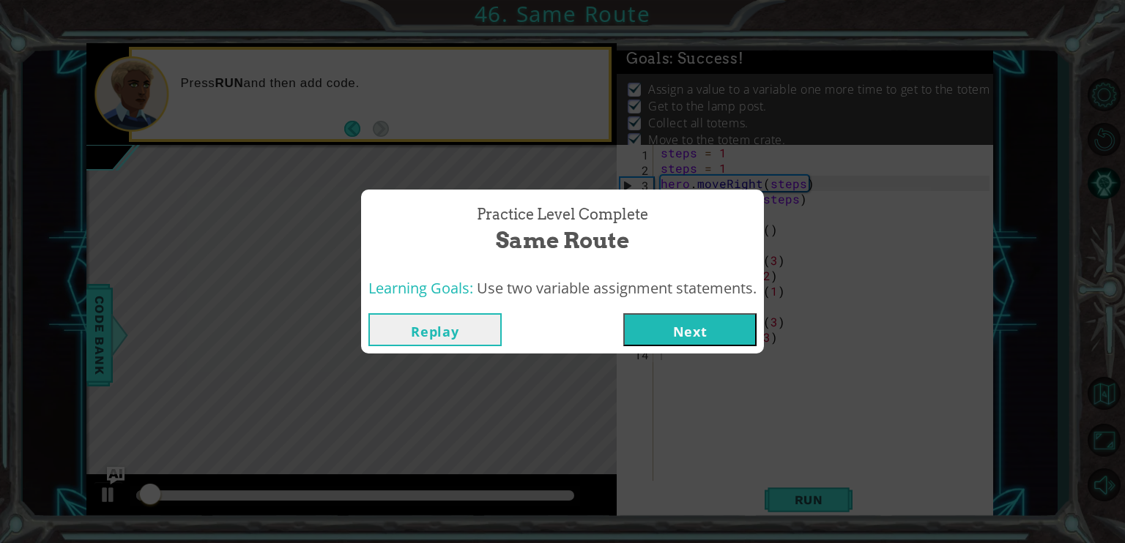
drag, startPoint x: 699, startPoint y: 298, endPoint x: 695, endPoint y: 313, distance: 15.1
click at [699, 299] on div "Learning Goals: Use two variable assignment statements." at bounding box center [562, 289] width 403 height 36
click at [689, 330] on button "Next" at bounding box center [689, 329] width 133 height 33
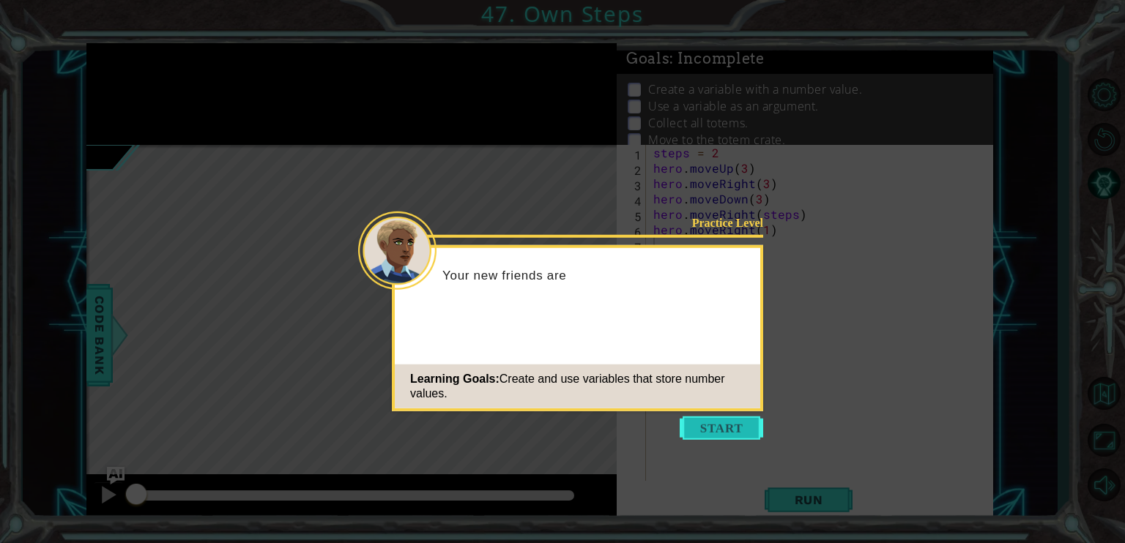
click at [707, 419] on button "Start" at bounding box center [721, 428] width 83 height 23
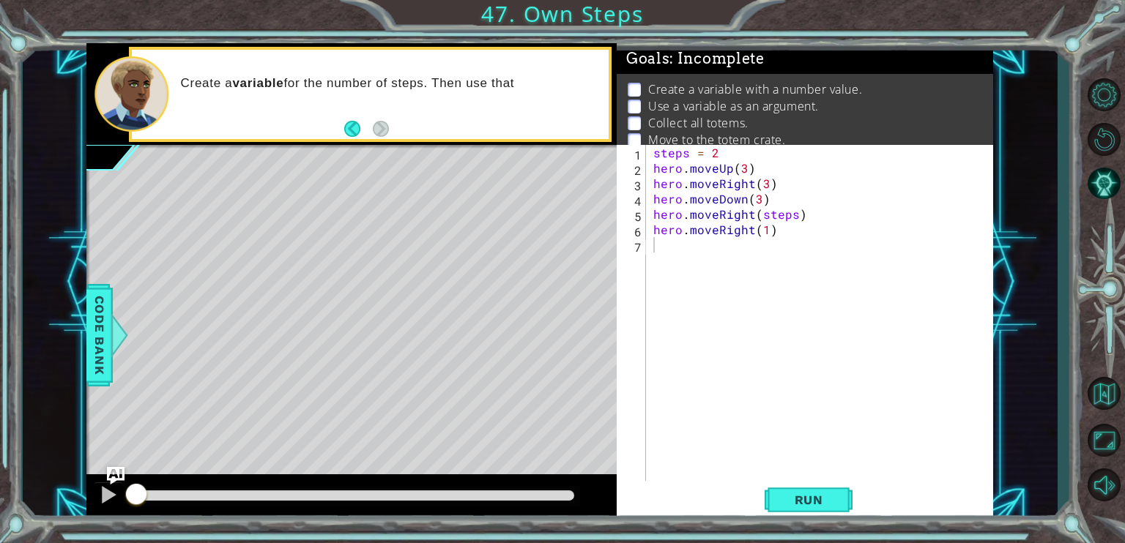
drag, startPoint x: 820, startPoint y: 482, endPoint x: 743, endPoint y: 485, distance: 77.7
click at [809, 480] on div "1 2 3 4 5 6 7 steps = 2 hero . moveUp ( 3 ) hero . moveRight ( 3 ) hero . moveD…" at bounding box center [805, 333] width 376 height 376
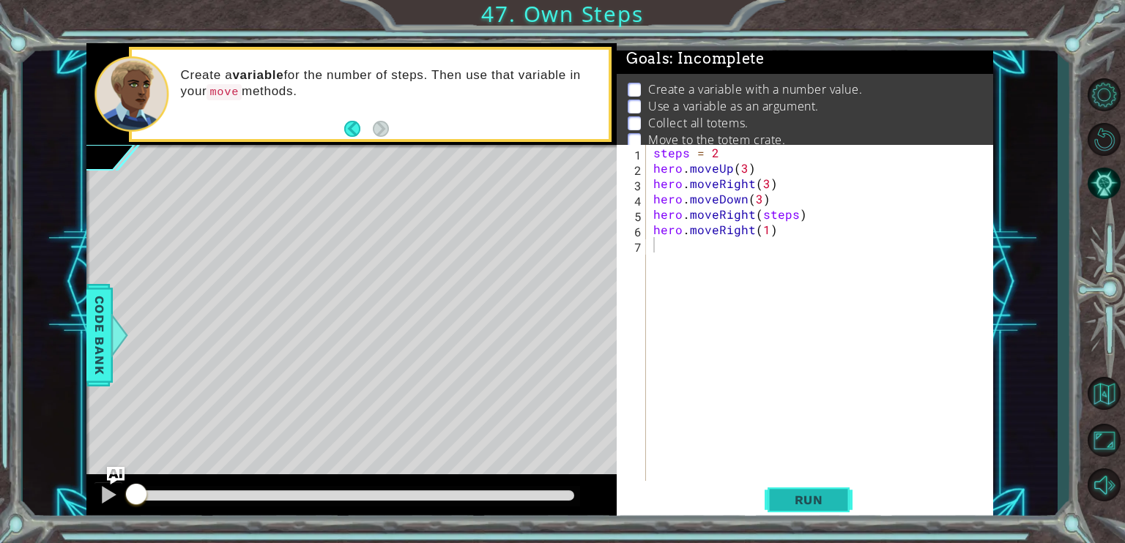
click at [789, 499] on span "Run" at bounding box center [809, 500] width 58 height 15
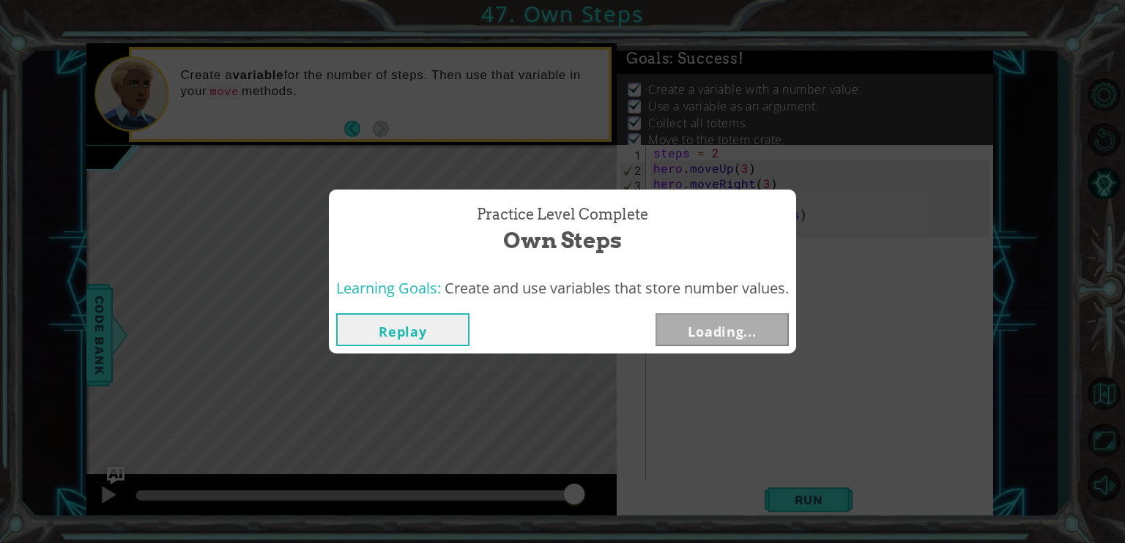
drag, startPoint x: 185, startPoint y: 500, endPoint x: 830, endPoint y: 408, distance: 652.4
click at [830, 408] on body "1 ההההההההההההההההההההההההההההההההההההההההההההההההההההההההההההההההההההההההההההה…" at bounding box center [562, 271] width 1125 height 543
drag, startPoint x: 690, startPoint y: 307, endPoint x: 696, endPoint y: 321, distance: 16.1
click at [696, 321] on div "Replay Next" at bounding box center [562, 330] width 467 height 48
click at [694, 329] on button "Next" at bounding box center [721, 329] width 133 height 33
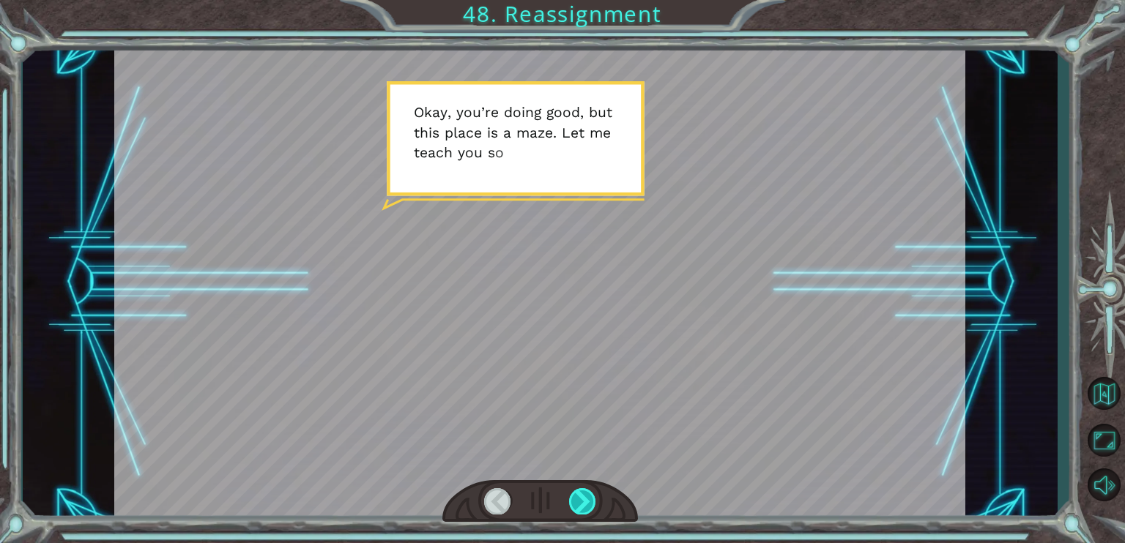
click at [583, 503] on div at bounding box center [582, 501] width 27 height 26
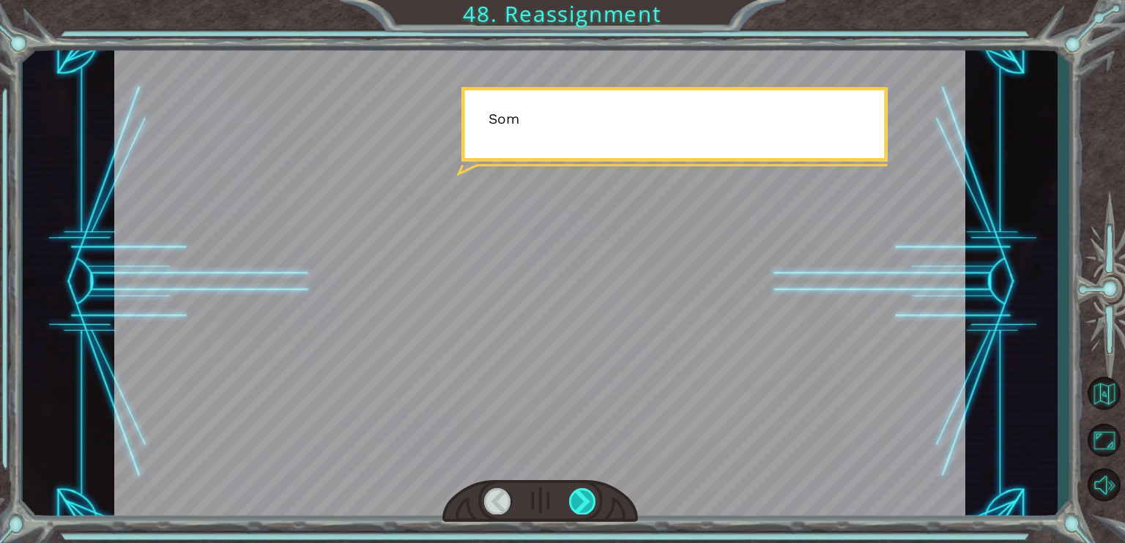
click at [583, 504] on div at bounding box center [582, 501] width 27 height 26
click at [583, 503] on div at bounding box center [582, 501] width 27 height 26
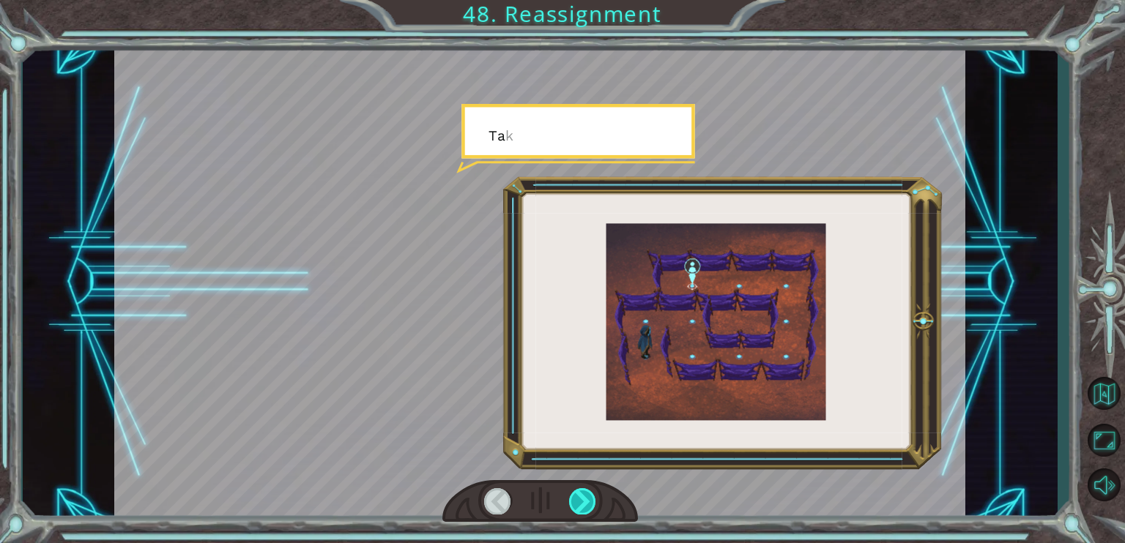
click at [583, 503] on div at bounding box center [582, 501] width 27 height 26
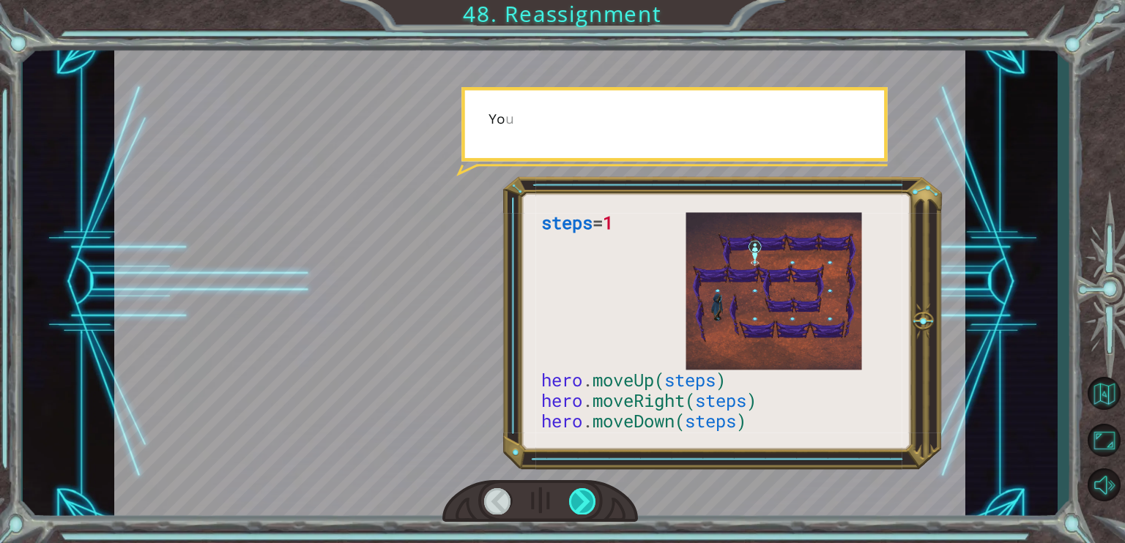
click at [583, 503] on div at bounding box center [582, 501] width 27 height 26
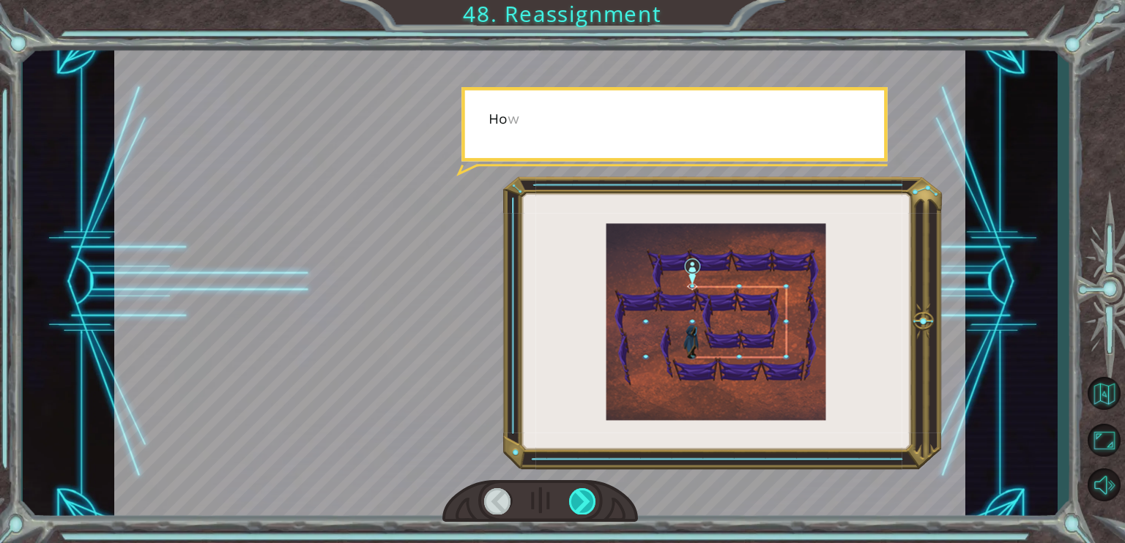
click at [583, 503] on div at bounding box center [582, 501] width 27 height 26
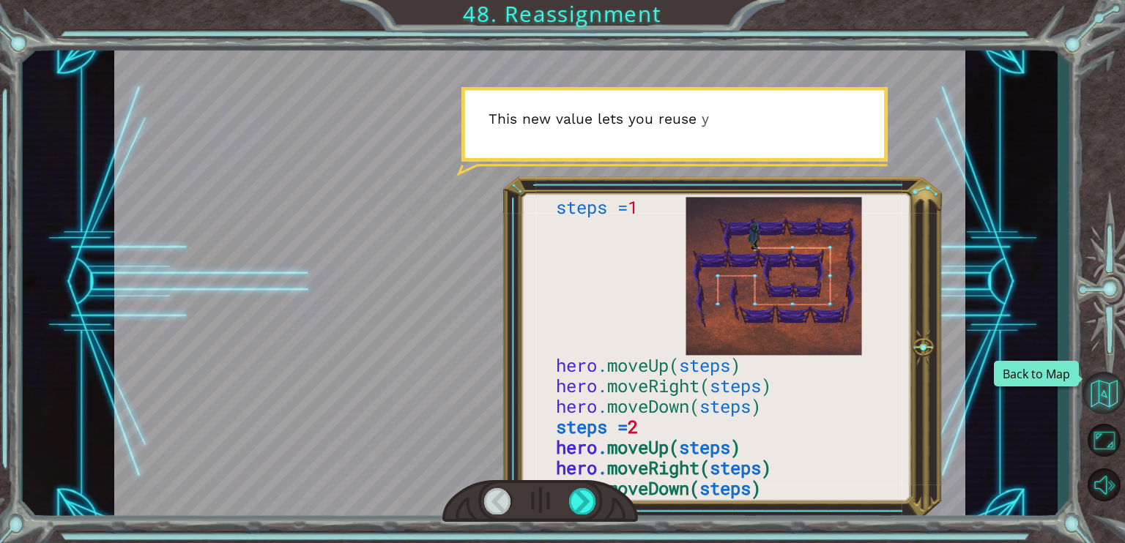
click at [1101, 390] on button "Back to Map" at bounding box center [1103, 393] width 42 height 42
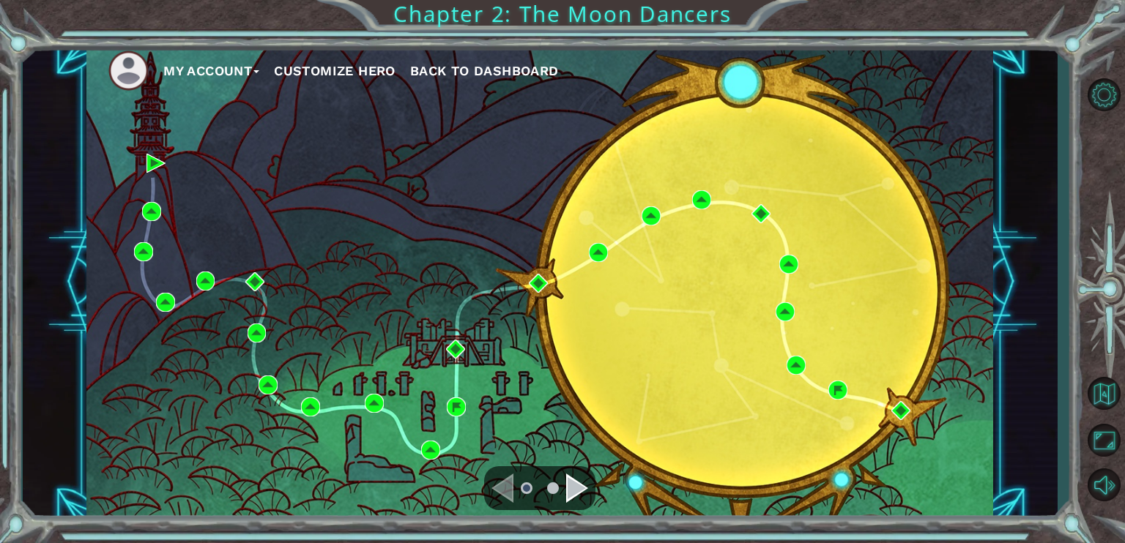
click at [581, 478] on div "Navigate to the next page" at bounding box center [577, 488] width 22 height 29
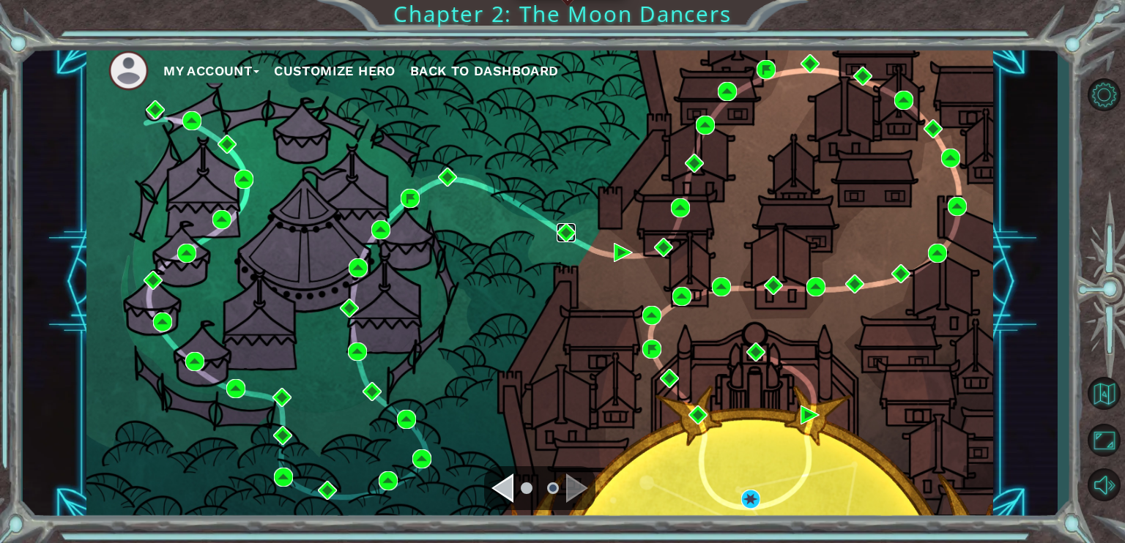
click at [568, 234] on img at bounding box center [566, 232] width 19 height 19
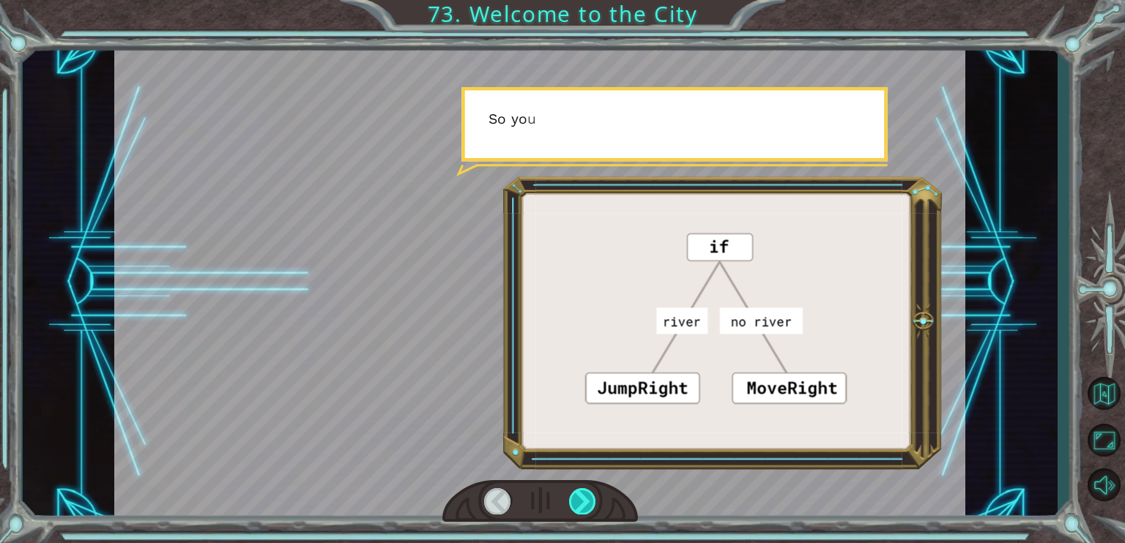
click at [586, 498] on div at bounding box center [582, 501] width 27 height 26
click at [584, 497] on div at bounding box center [582, 501] width 27 height 26
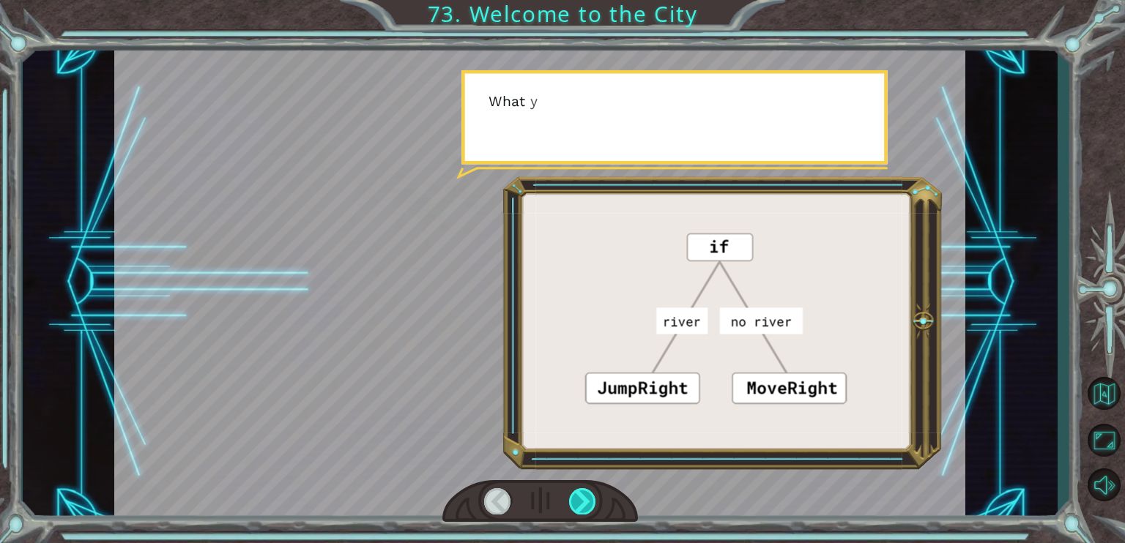
click at [587, 501] on div at bounding box center [582, 501] width 27 height 26
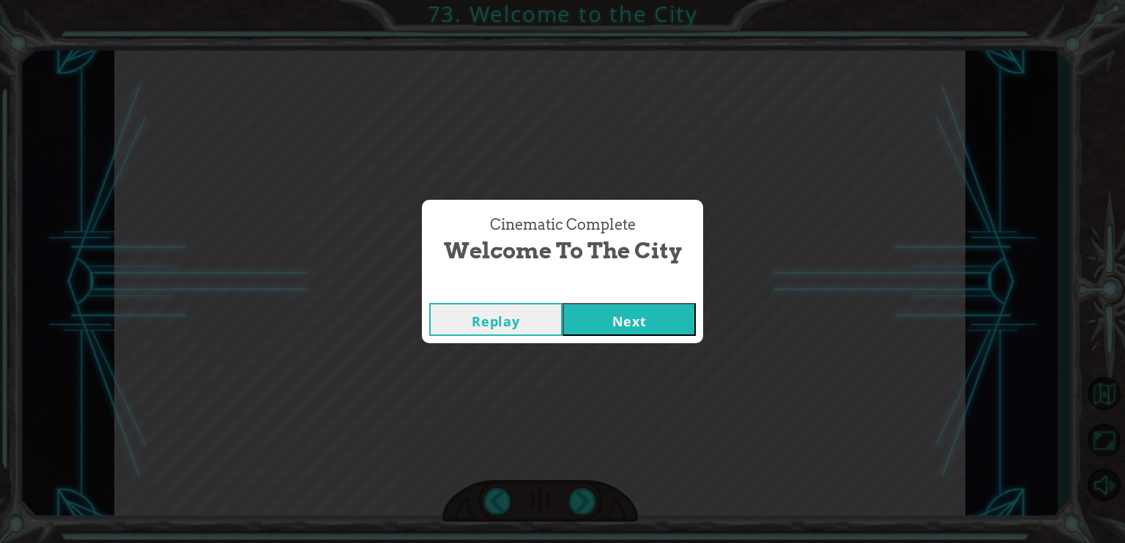
drag, startPoint x: 639, startPoint y: 286, endPoint x: 631, endPoint y: 297, distance: 13.2
click at [636, 291] on div "Cinematic Complete" at bounding box center [562, 288] width 281 height 15
click at [617, 332] on button "Next" at bounding box center [628, 319] width 133 height 33
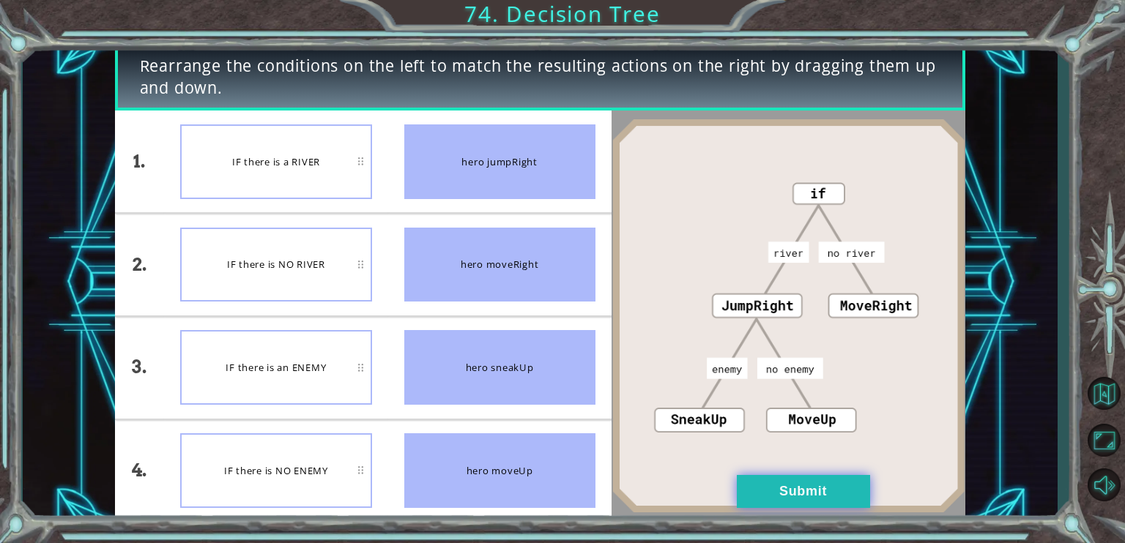
click at [762, 480] on button "Submit" at bounding box center [803, 491] width 133 height 33
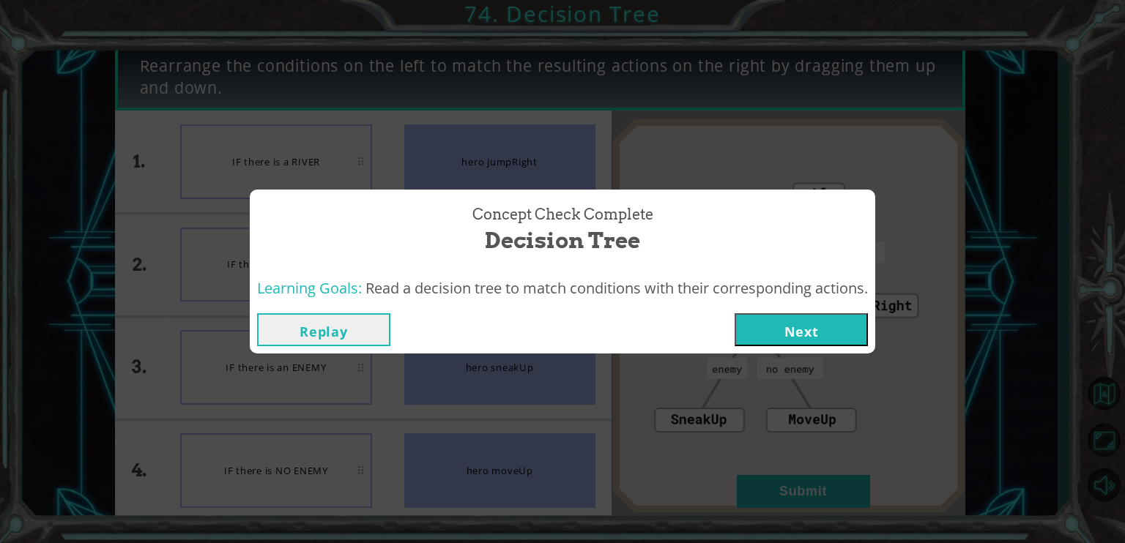
click at [798, 324] on button "Next" at bounding box center [800, 329] width 133 height 33
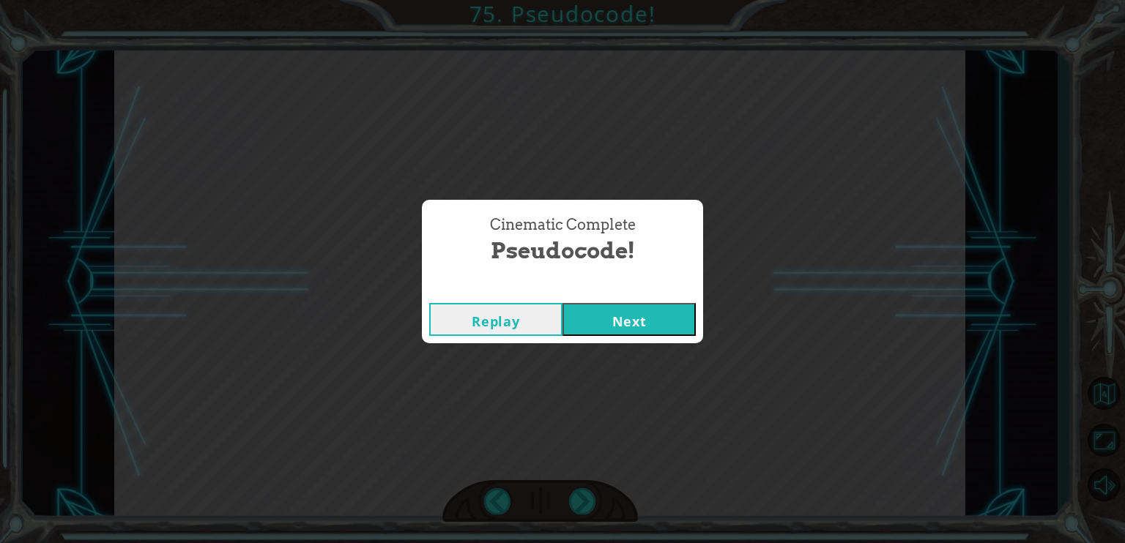
click at [609, 323] on button "Next" at bounding box center [628, 319] width 133 height 33
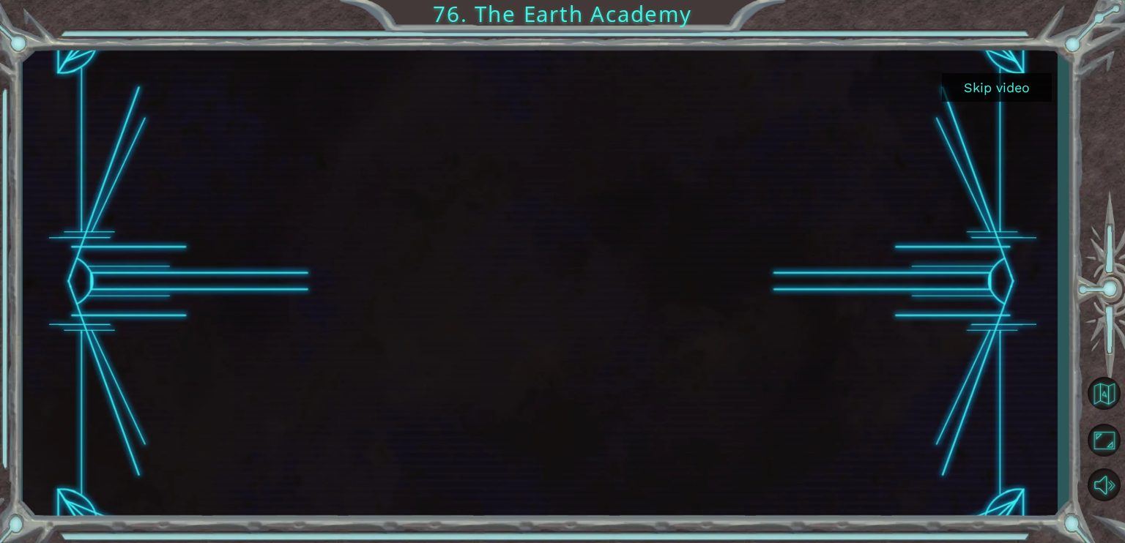
click at [1016, 87] on button "Skip video" at bounding box center [997, 87] width 110 height 29
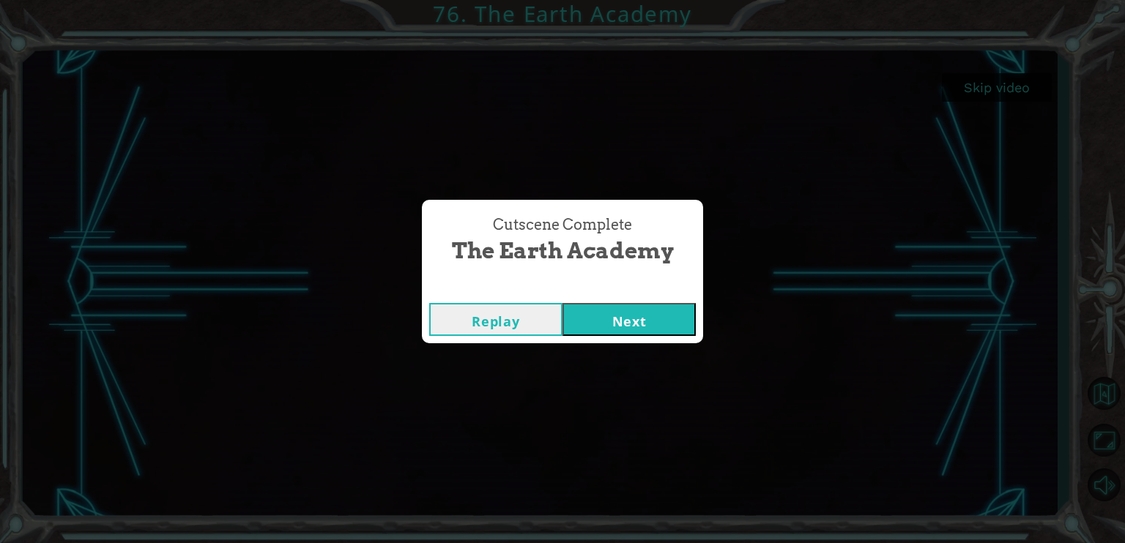
click at [592, 336] on div "Replay Next" at bounding box center [562, 320] width 281 height 48
click at [596, 330] on button "Next" at bounding box center [628, 319] width 133 height 33
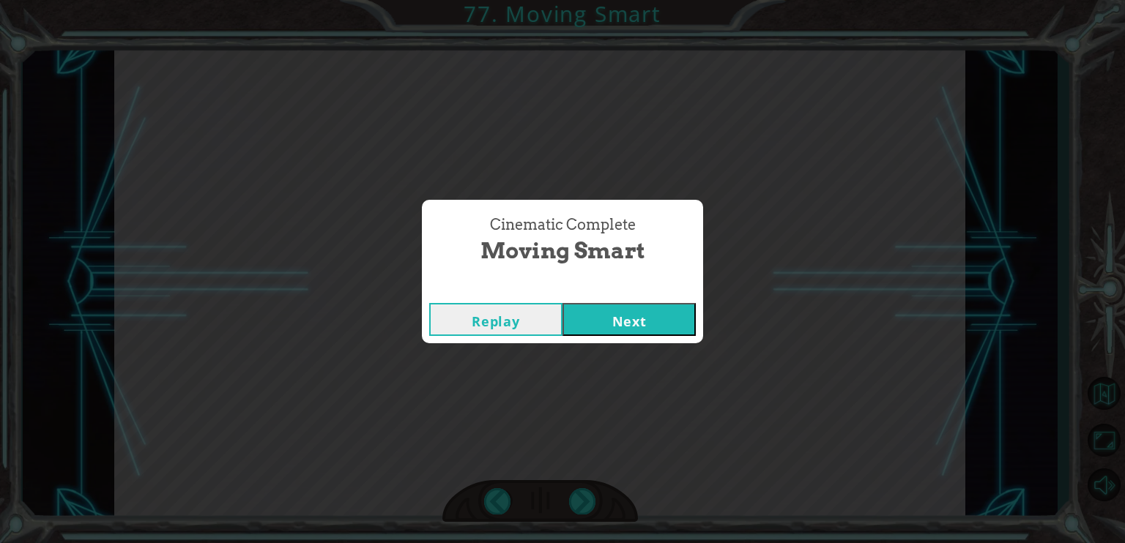
click at [617, 307] on button "Next" at bounding box center [628, 319] width 133 height 33
